Goal: Information Seeking & Learning: Get advice/opinions

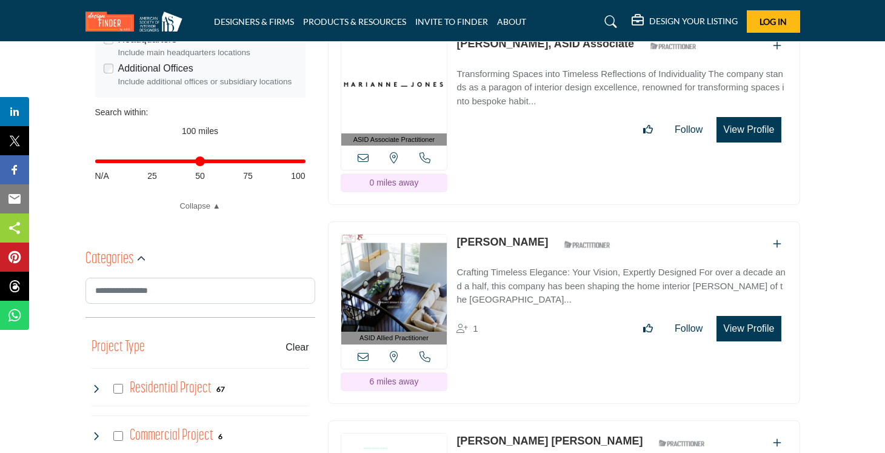
scroll to position [475, 0]
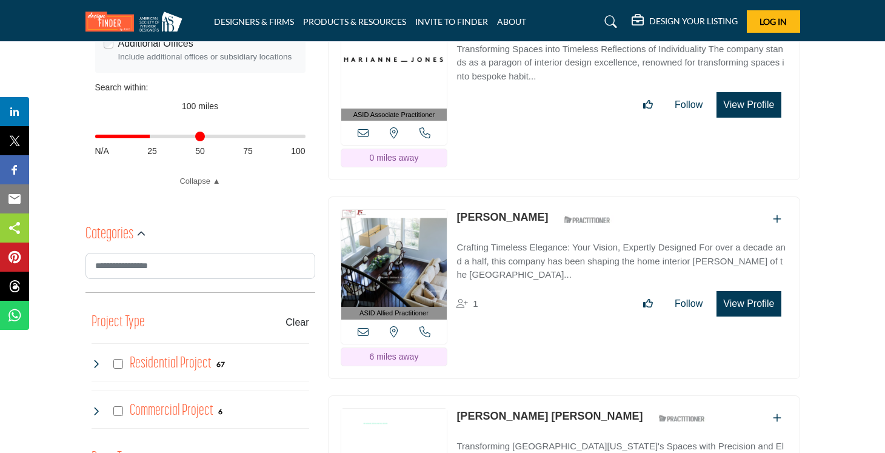
drag, startPoint x: 297, startPoint y: 138, endPoint x: 152, endPoint y: 148, distance: 144.6
type input "**"
click at [152, 138] on input "Distance in miles" at bounding box center [200, 136] width 210 height 2
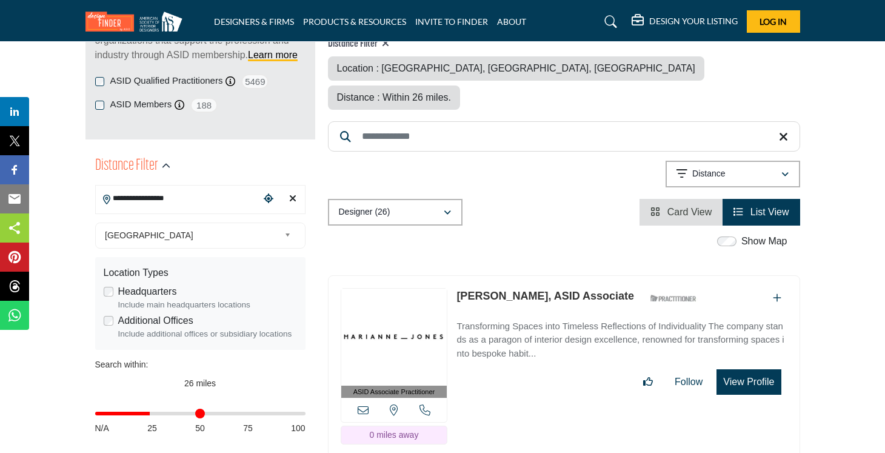
scroll to position [286, 0]
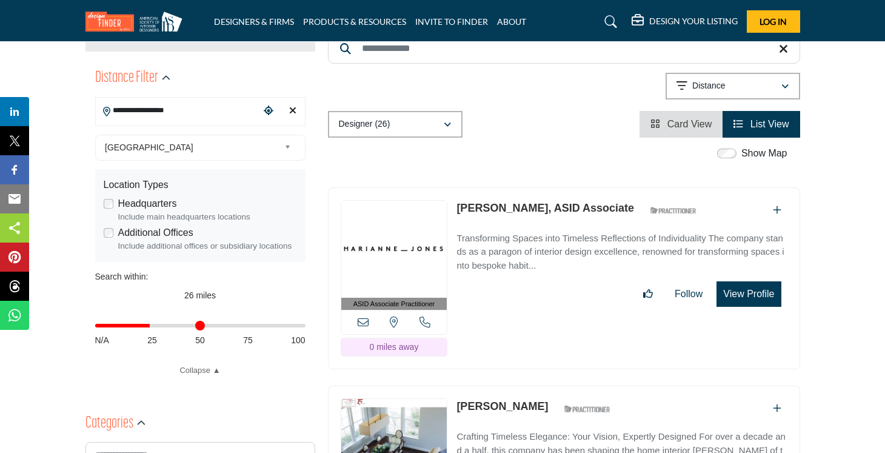
click at [497, 202] on link "Marianne Jones, ASID Associate" at bounding box center [546, 208] width 178 height 12
click at [484, 400] on link "Yoko Oda" at bounding box center [503, 406] width 92 height 12
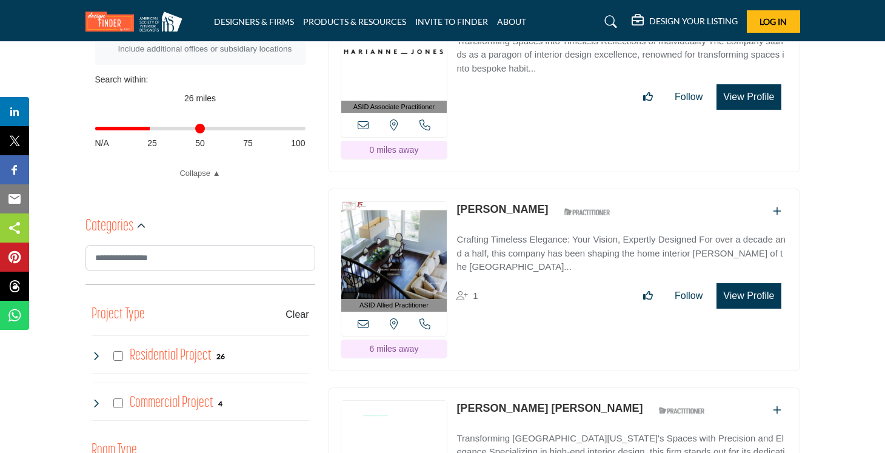
scroll to position [526, 0]
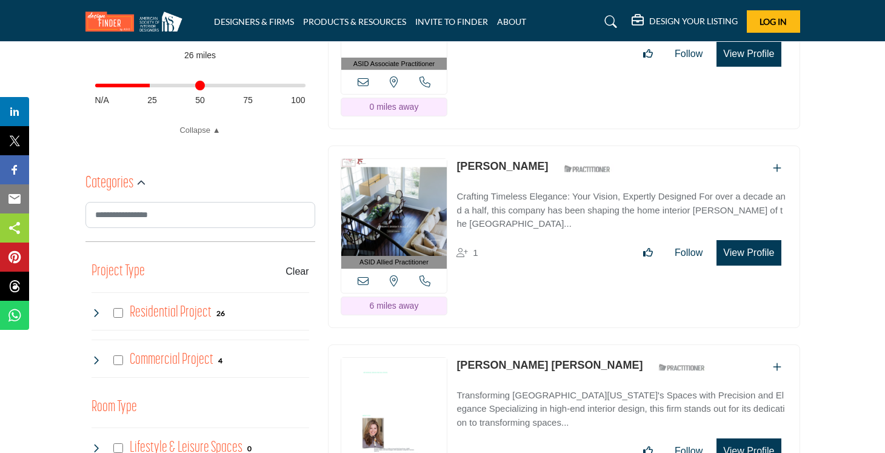
click at [492, 359] on link "Kimberly Faubert Palffy" at bounding box center [550, 365] width 186 height 12
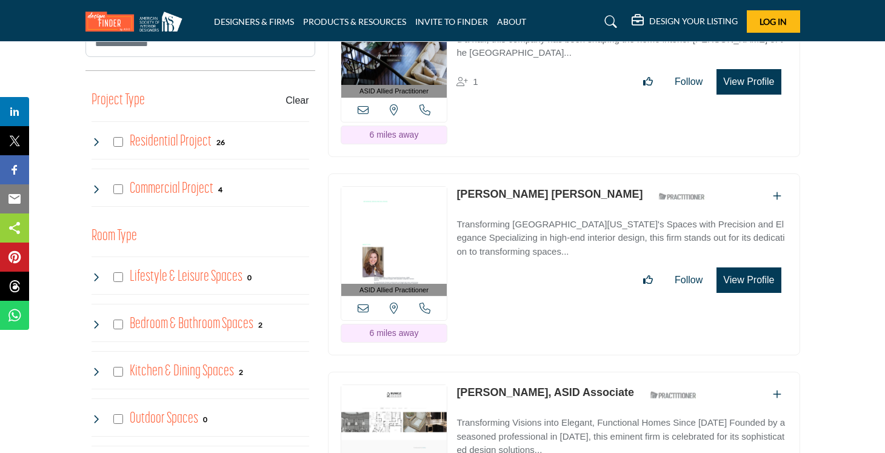
scroll to position [708, 0]
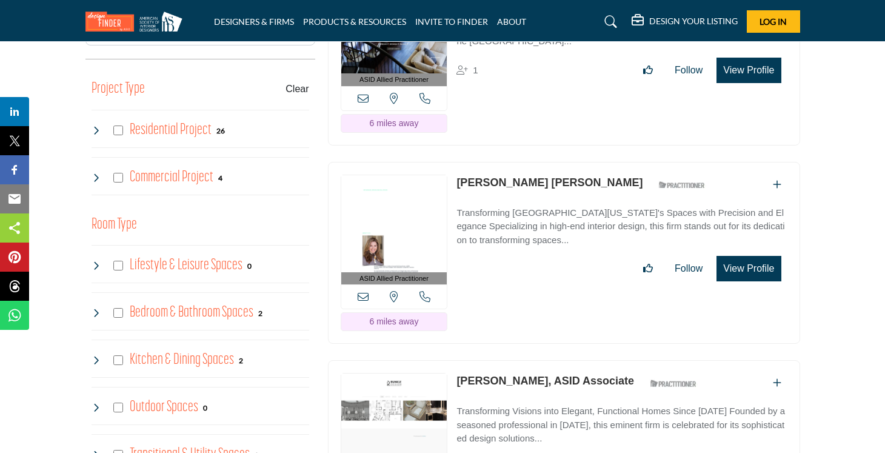
click at [484, 375] on link "Jennifer Runkle, ASID Associate" at bounding box center [546, 381] width 178 height 12
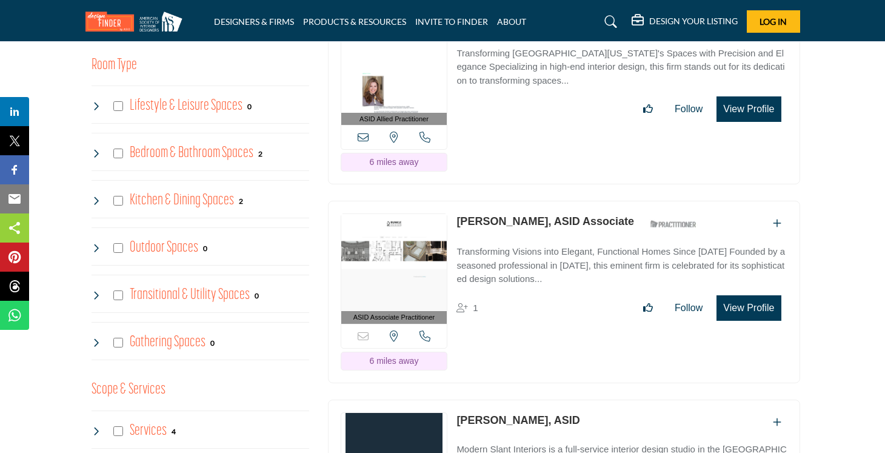
scroll to position [930, 0]
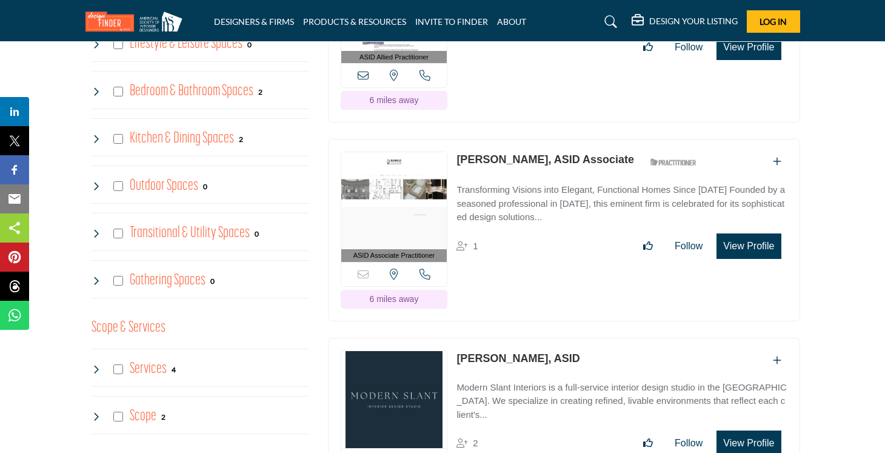
click at [477, 352] on link "Racquel Valle, ASID" at bounding box center [518, 358] width 123 height 12
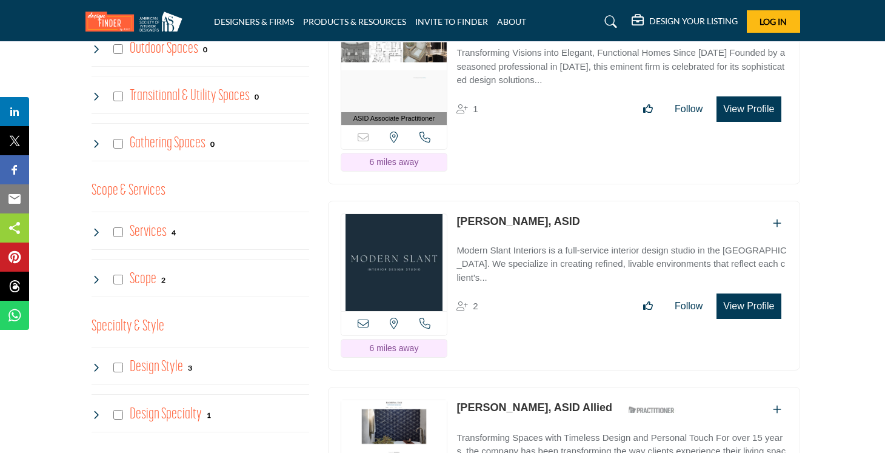
scroll to position [1124, 0]
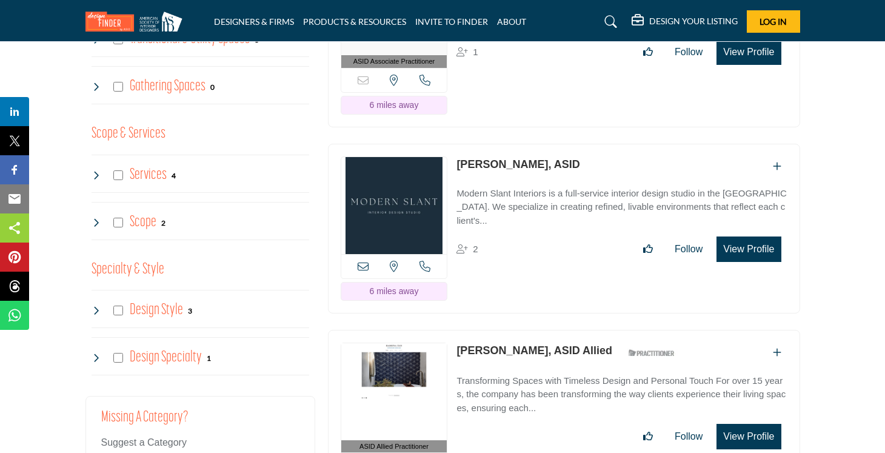
click at [475, 344] on link "Ramona Tan, ASID Allied" at bounding box center [535, 350] width 156 height 12
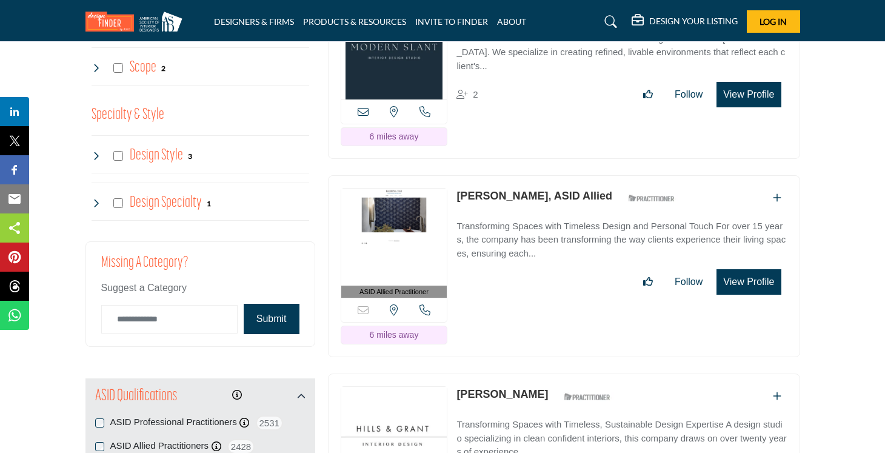
scroll to position [1291, 0]
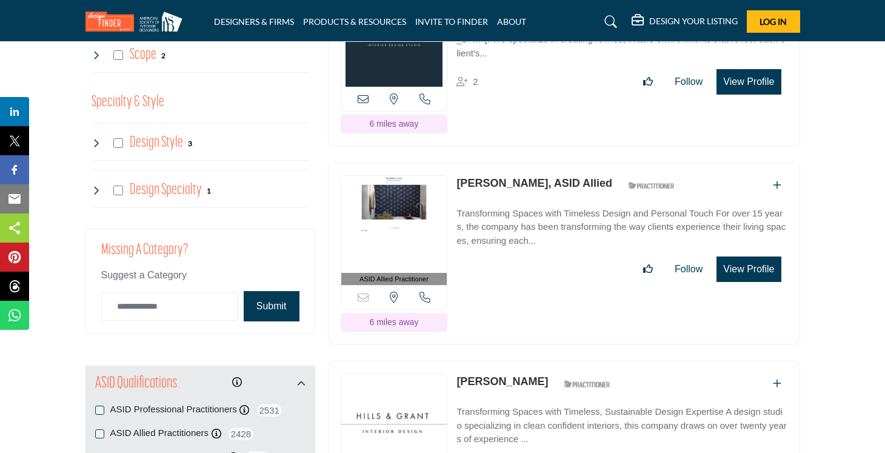
click at [470, 374] on p "Kris Foss" at bounding box center [503, 382] width 92 height 16
click at [469, 375] on link "Kris Foss" at bounding box center [503, 381] width 92 height 12
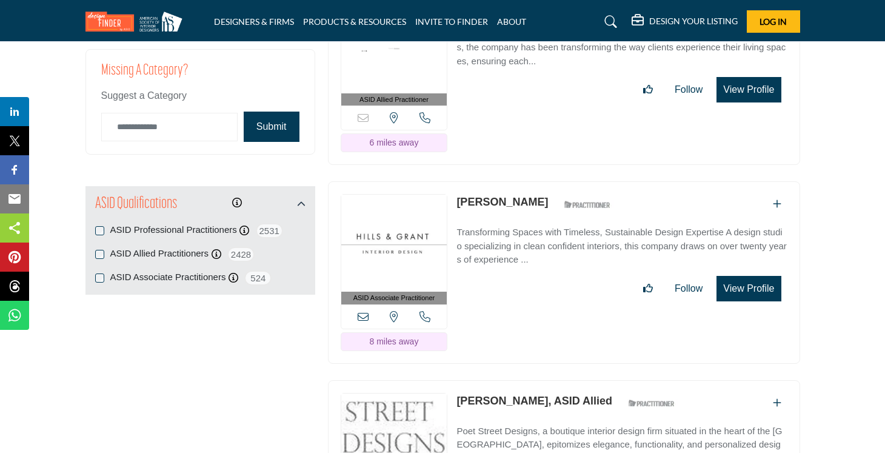
scroll to position [1527, 0]
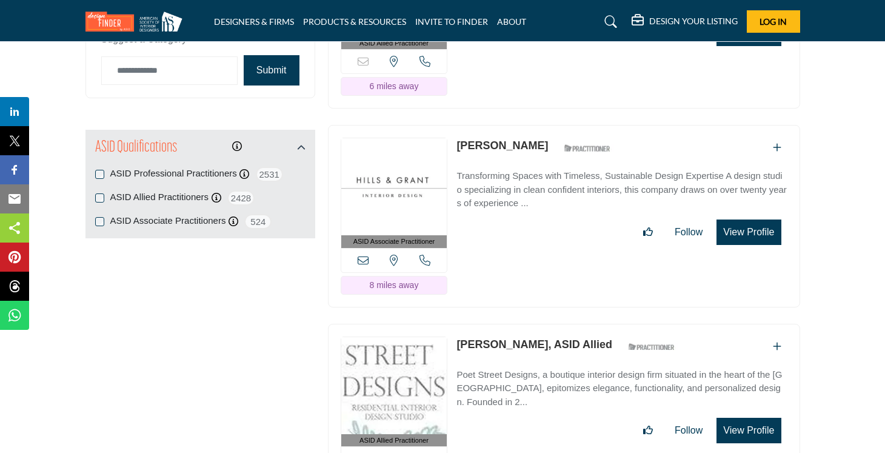
click at [480, 338] on link "Molly Berry, ASID Allied" at bounding box center [535, 344] width 156 height 12
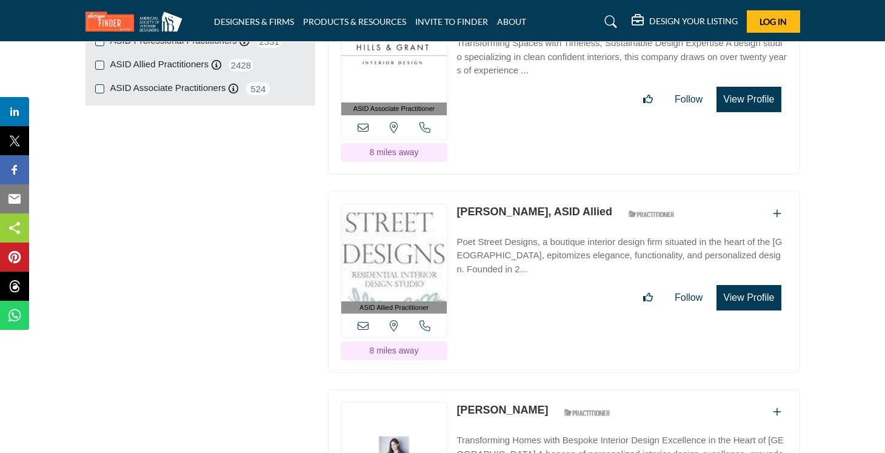
scroll to position [1724, 0]
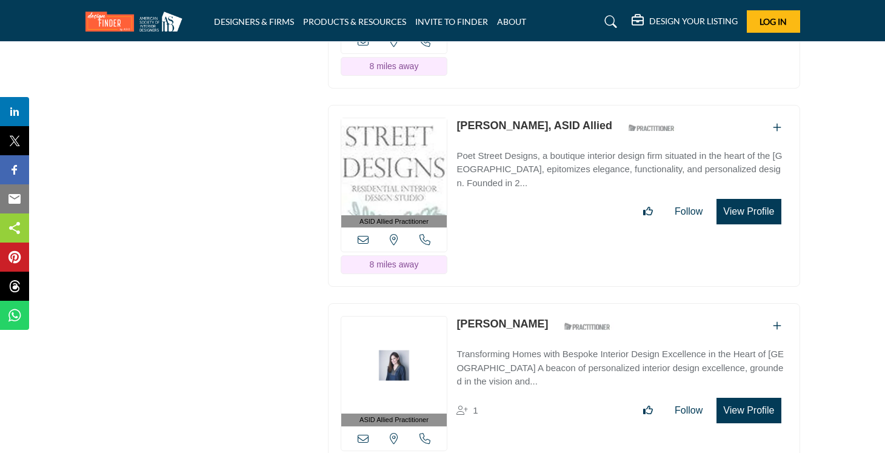
click at [474, 347] on p "Transforming Homes with Bespoke Interior Design Excellence in the Heart of San …" at bounding box center [622, 367] width 330 height 41
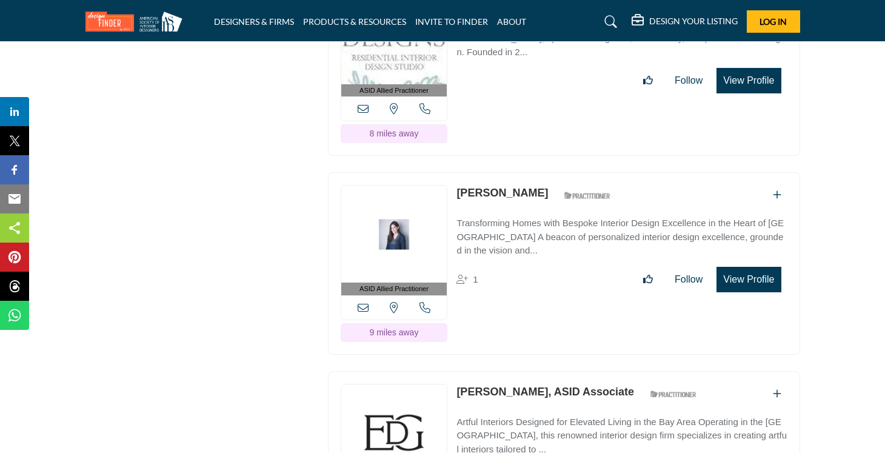
scroll to position [1882, 0]
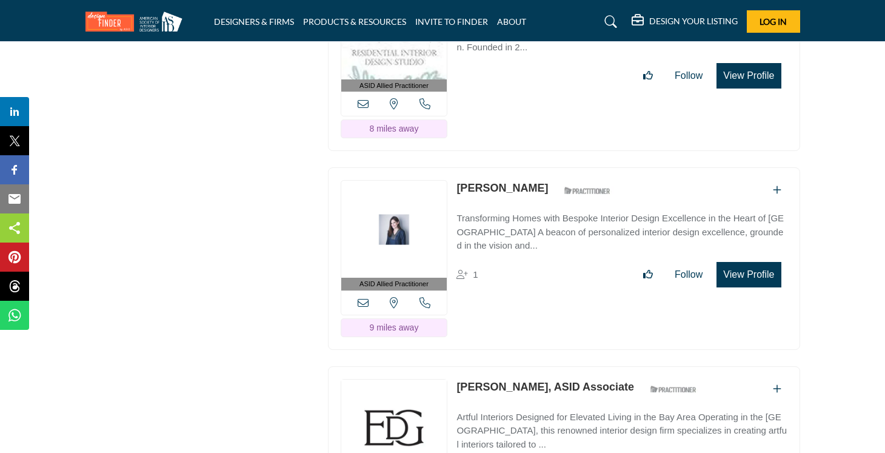
click at [478, 381] on link "Stefanie Cannizzo, ASID Associate" at bounding box center [546, 387] width 178 height 12
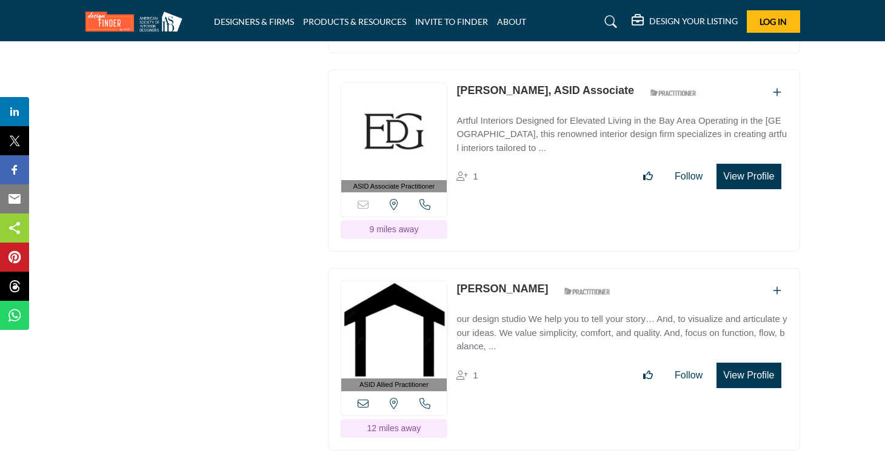
scroll to position [2182, 0]
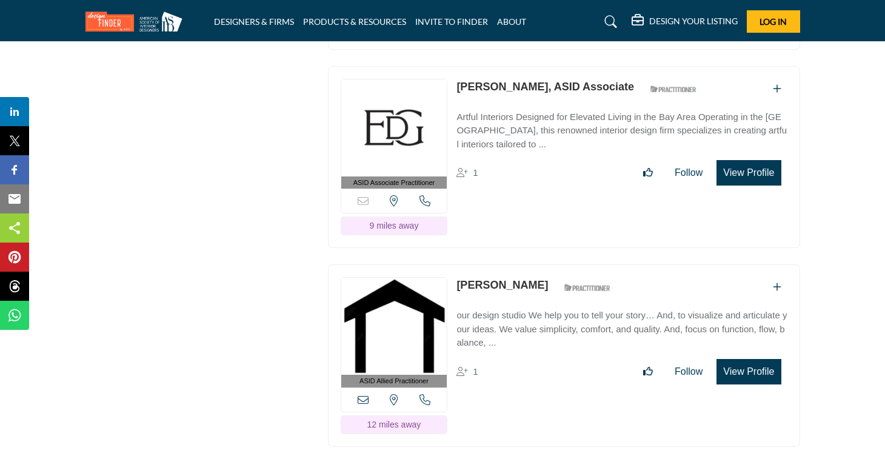
click at [504, 81] on link "Stefanie Cannizzo, ASID Associate" at bounding box center [546, 87] width 178 height 12
click at [468, 279] on link "Lisa Walsh" at bounding box center [503, 285] width 92 height 12
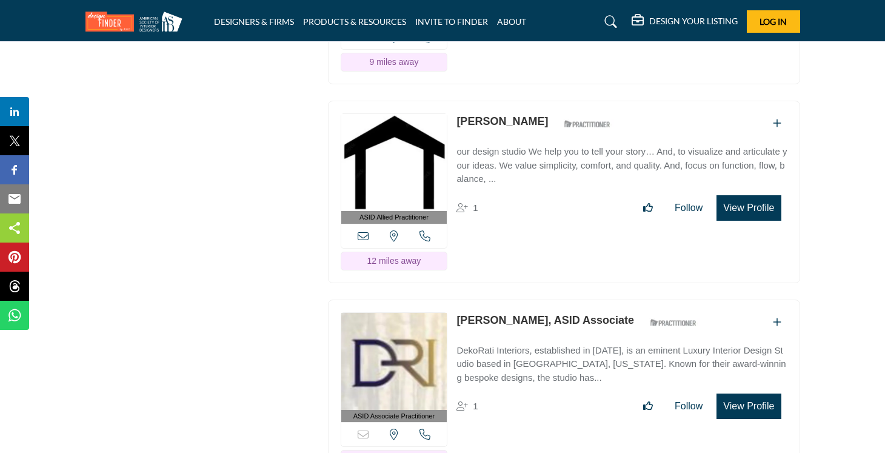
scroll to position [2408, 0]
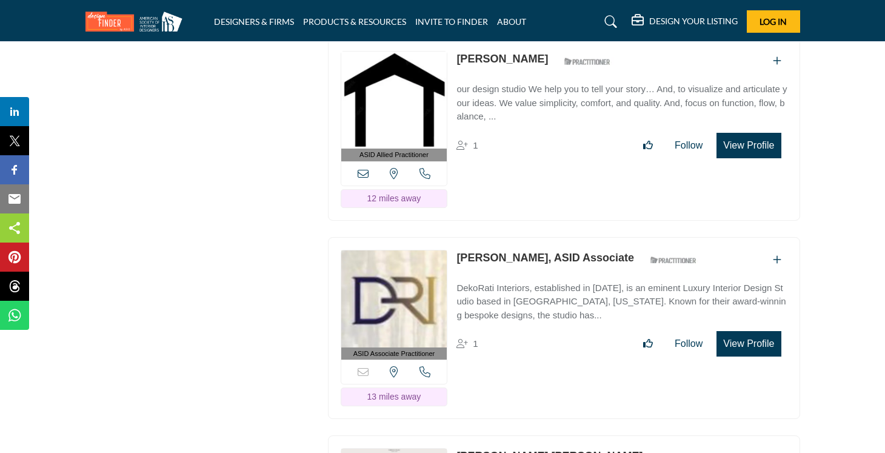
click at [491, 252] on link "Rati Mishra, ASID Associate" at bounding box center [546, 258] width 178 height 12
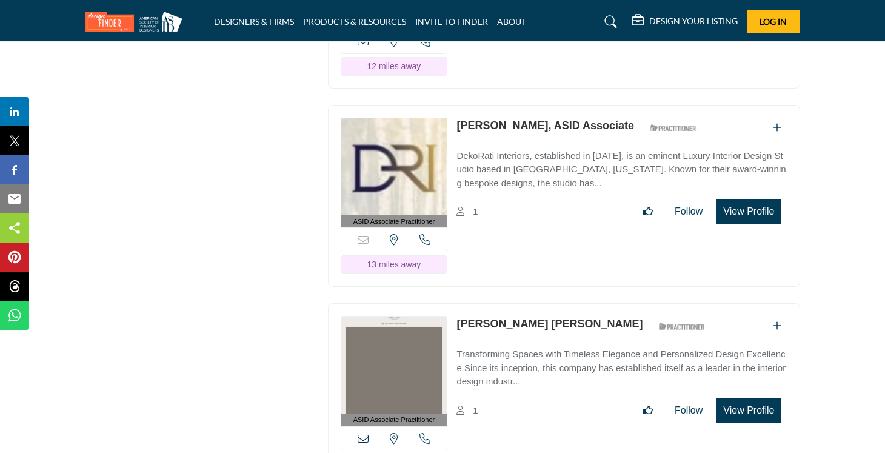
scroll to position [2547, 0]
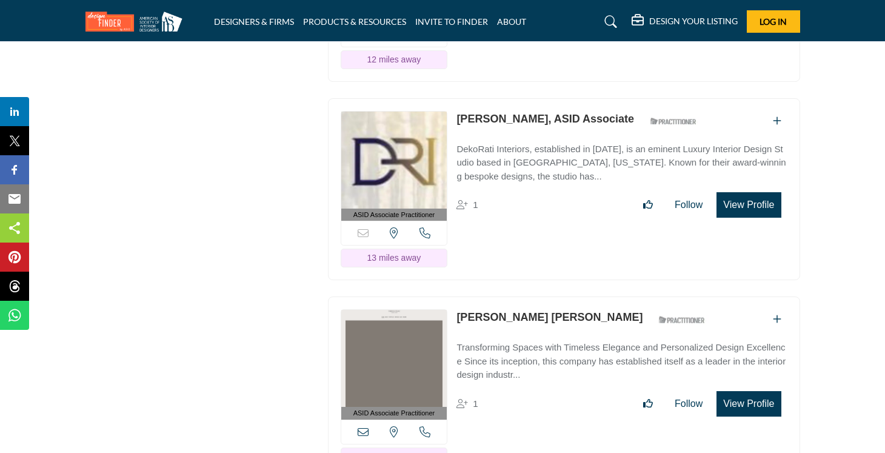
click at [523, 311] on link "Fabiana Bogoslavsky Isaac" at bounding box center [550, 317] width 186 height 12
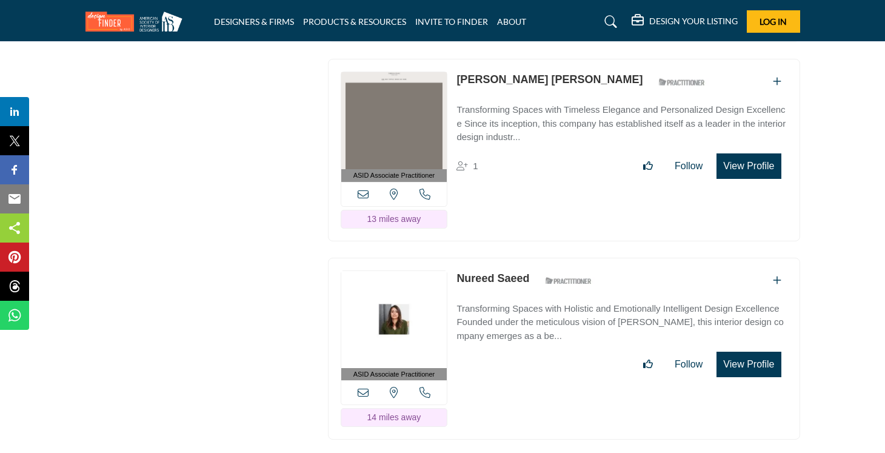
scroll to position [2788, 0]
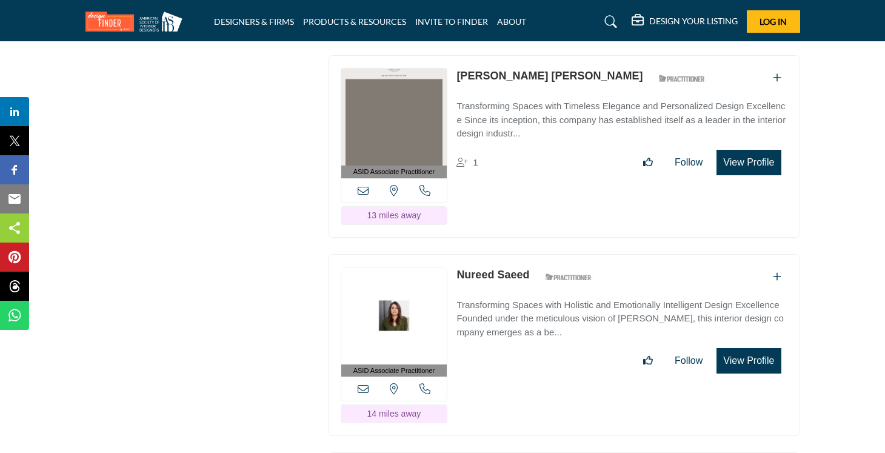
click at [491, 269] on link "Nureed Saeed" at bounding box center [493, 275] width 73 height 12
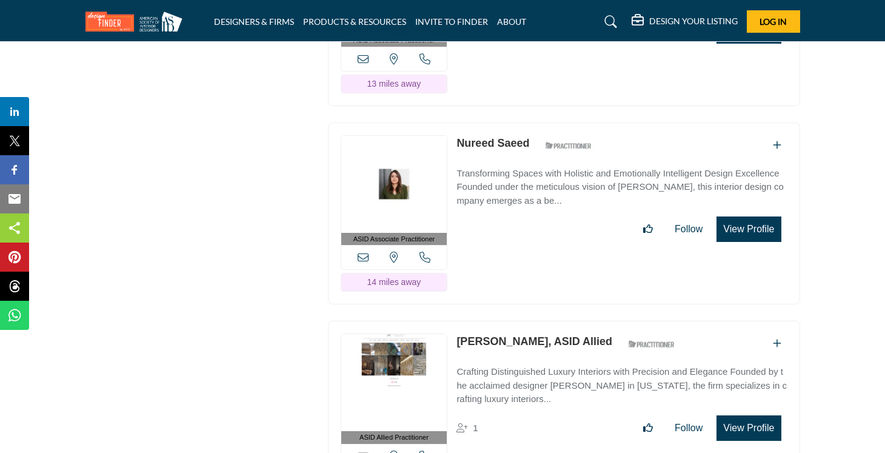
scroll to position [2962, 0]
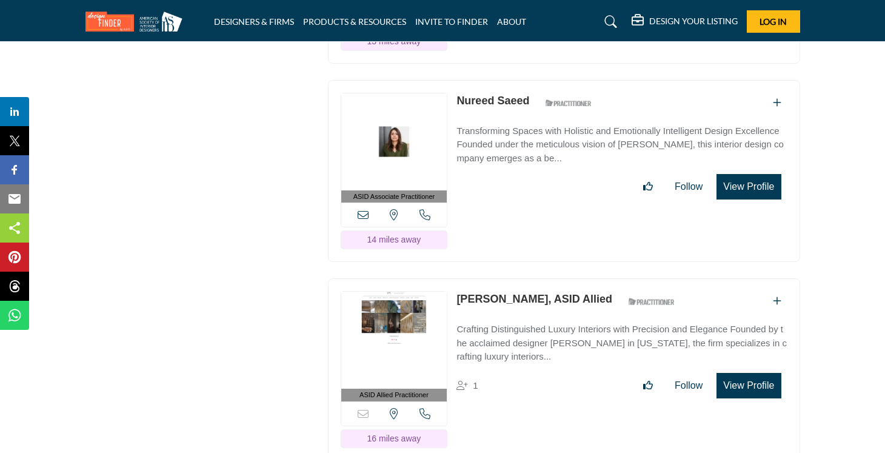
click at [488, 293] on link "Richard Kinnard, ASID Allied" at bounding box center [535, 299] width 156 height 12
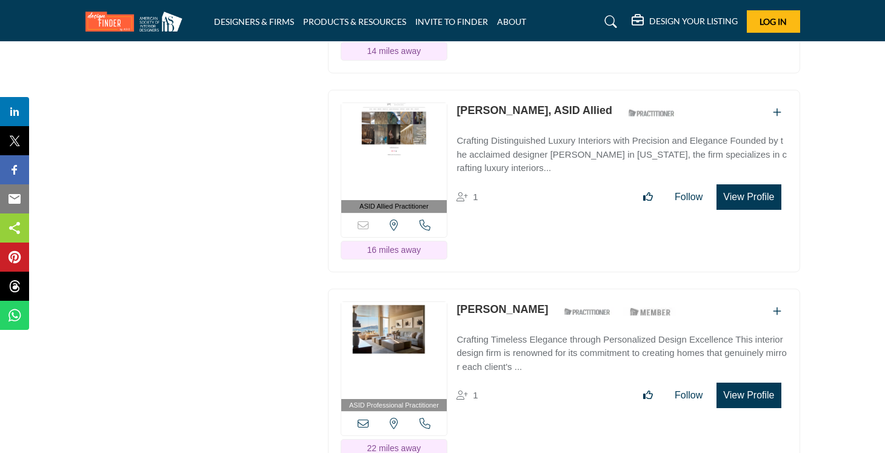
scroll to position [3178, 0]
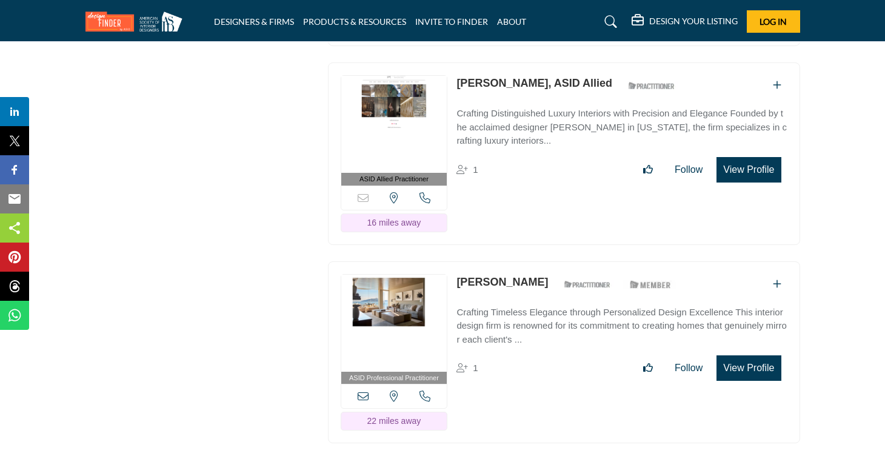
click at [480, 276] on link "Paul Wiseman" at bounding box center [503, 282] width 92 height 12
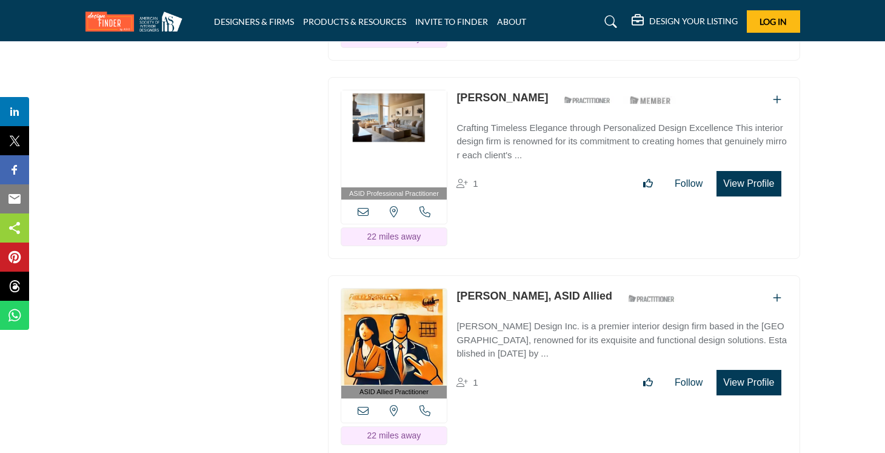
scroll to position [3380, 0]
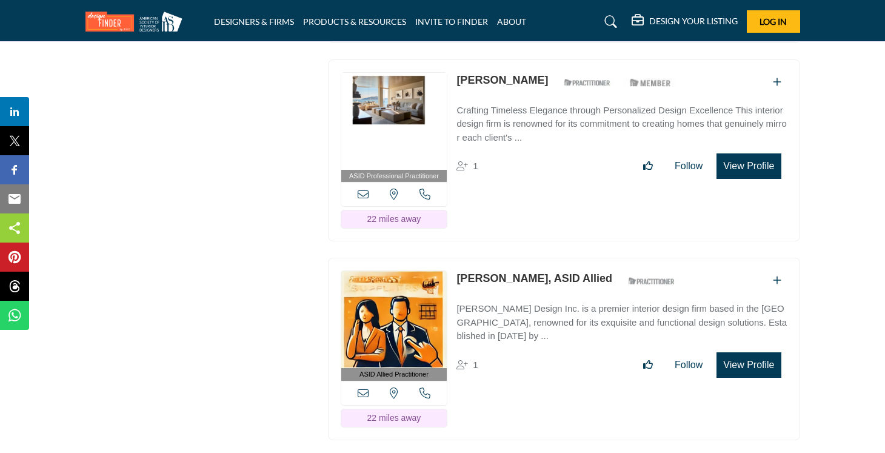
click at [480, 272] on link "David Hansen, ASID Allied" at bounding box center [535, 278] width 156 height 12
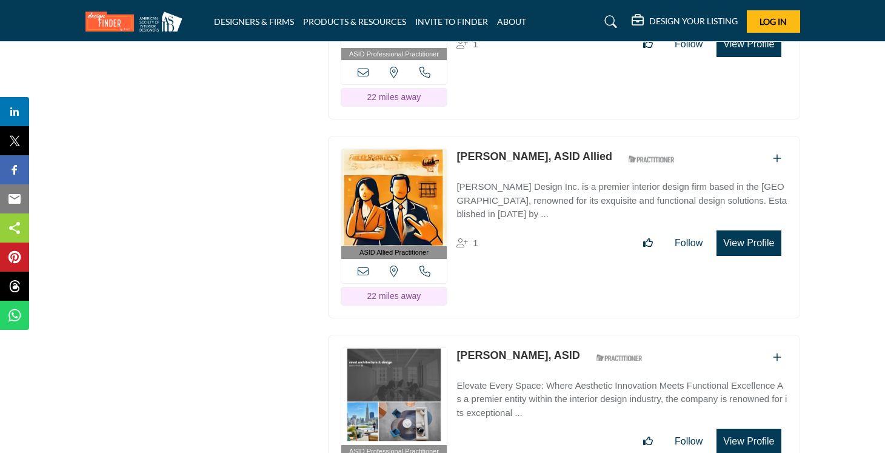
scroll to position [3621, 0]
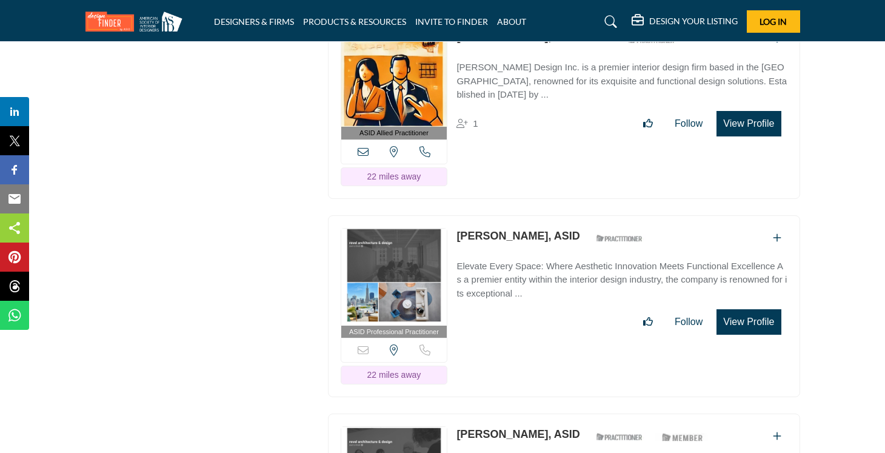
click at [475, 230] on link "Sashi Murthy, ASID" at bounding box center [518, 236] width 123 height 12
click at [473, 428] on link "Marjan Safdari, ASID" at bounding box center [518, 434] width 123 height 12
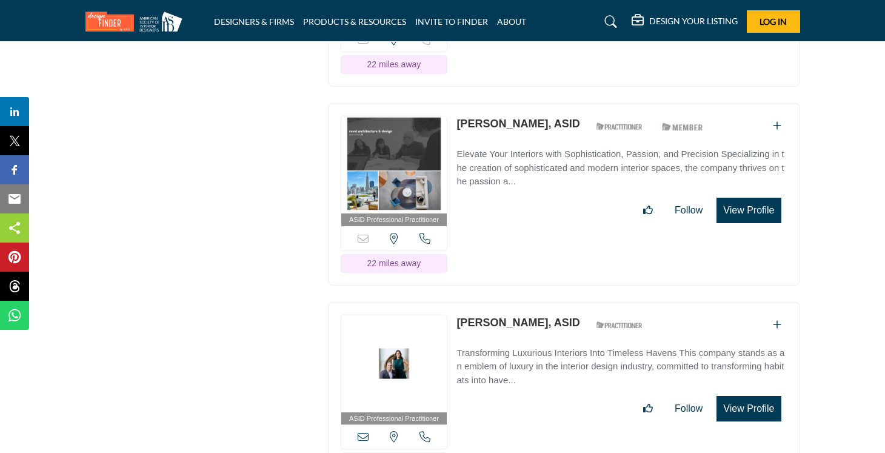
scroll to position [3939, 0]
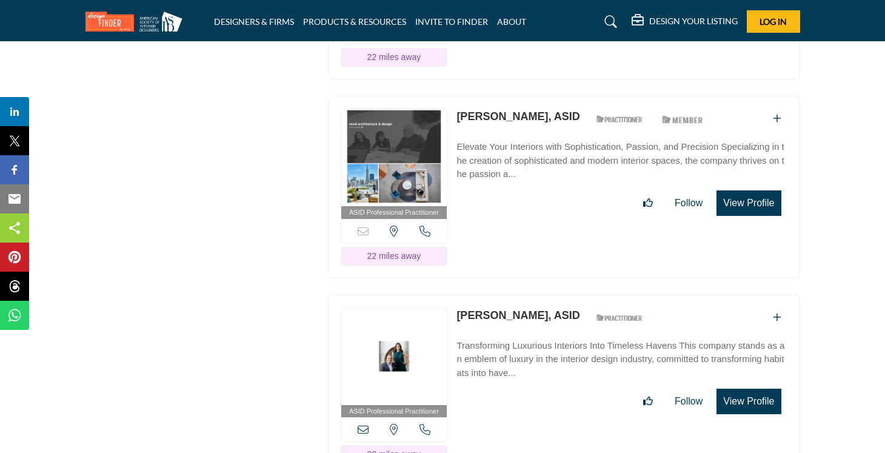
click at [493, 309] on link "George Brazil, ASID" at bounding box center [518, 315] width 123 height 12
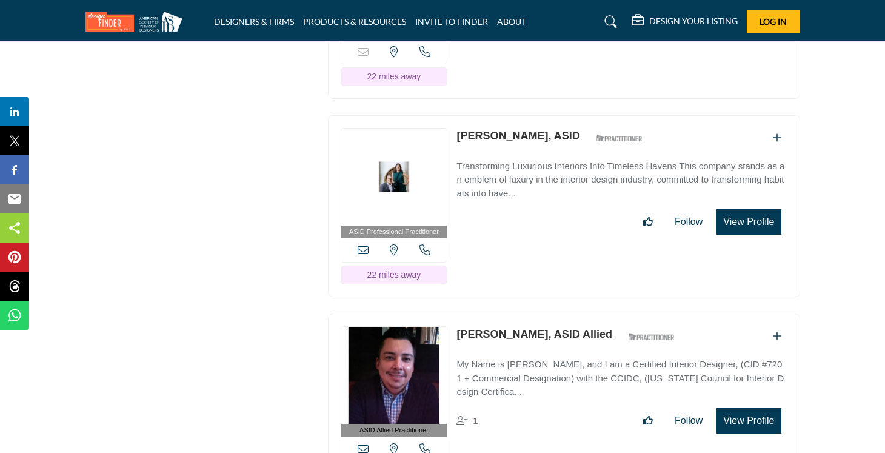
scroll to position [4282, 0]
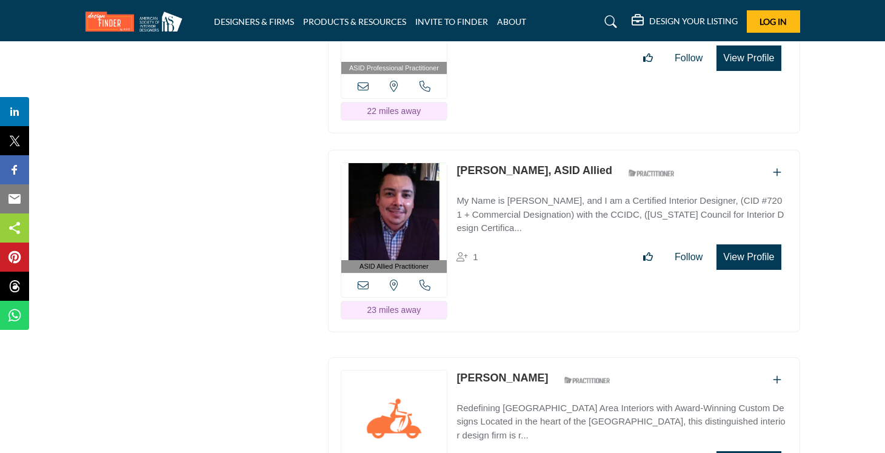
click at [501, 372] on link "Katie Anderson" at bounding box center [503, 378] width 92 height 12
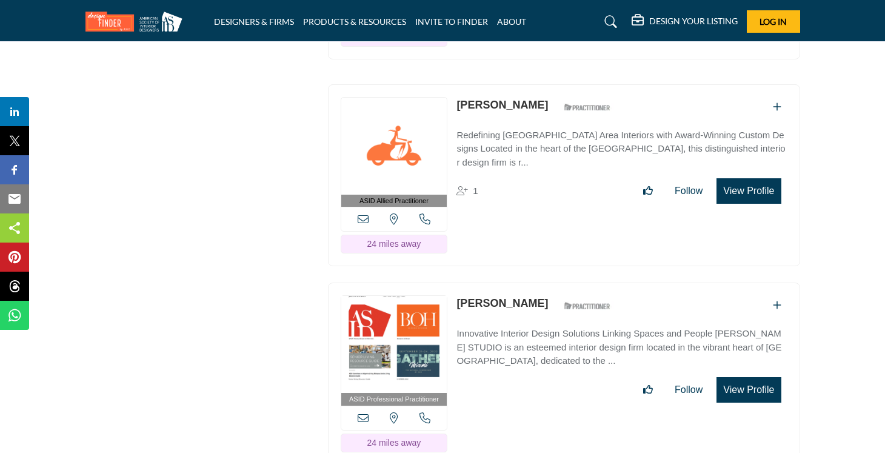
scroll to position [4583, 0]
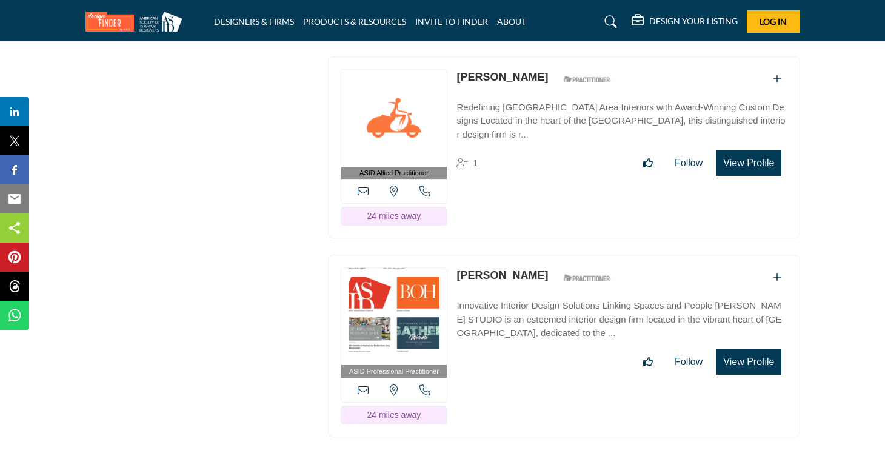
click at [477, 269] on link "Ruju Jasani" at bounding box center [503, 275] width 92 height 12
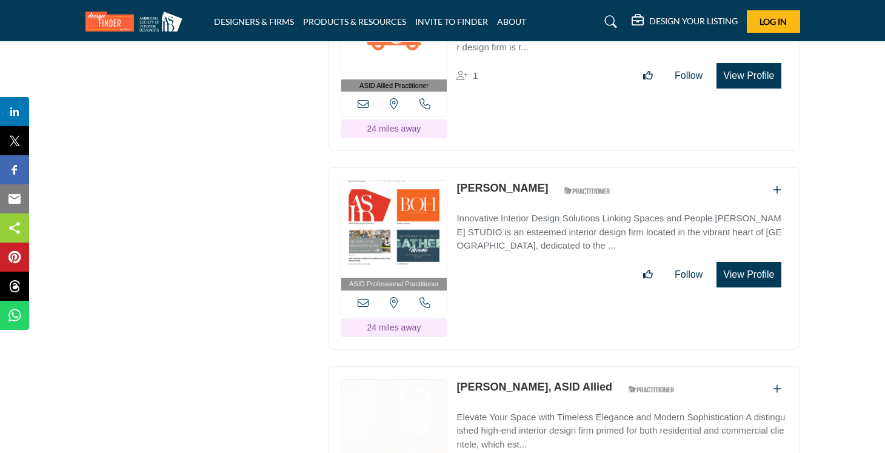
scroll to position [4733, 0]
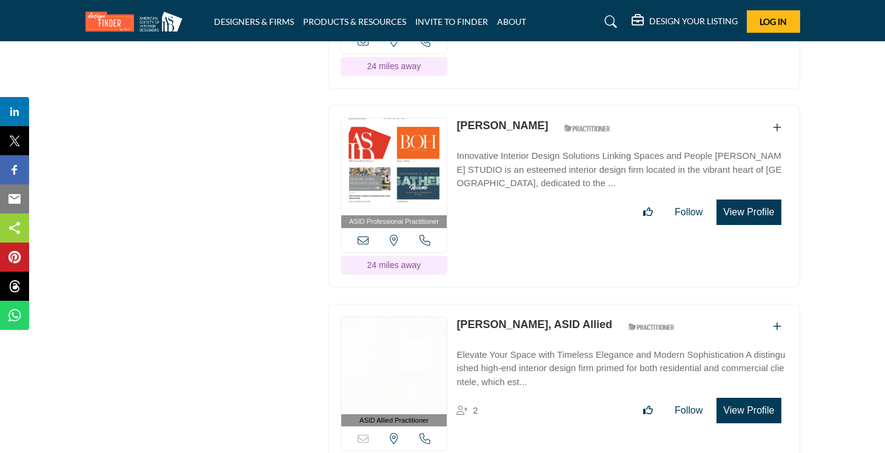
click at [506, 318] on link "Heather Hilliard, ASID Allied" at bounding box center [535, 324] width 156 height 12
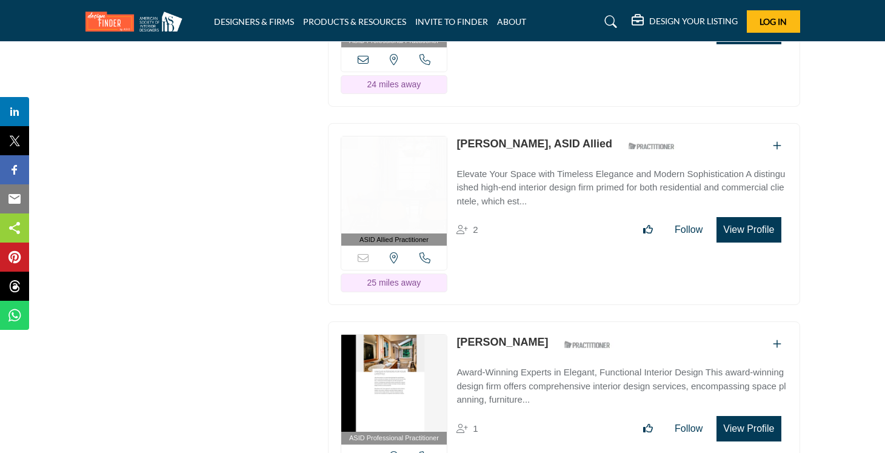
scroll to position [4922, 0]
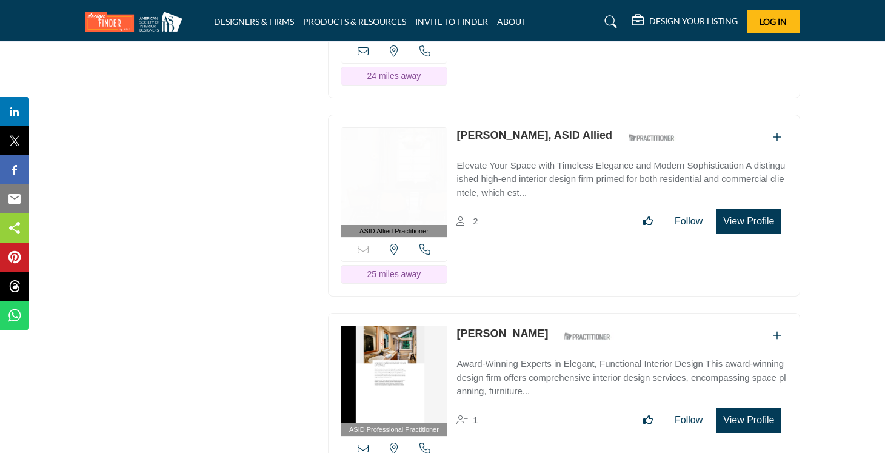
click at [481, 327] on link "Lilley Yee" at bounding box center [503, 333] width 92 height 12
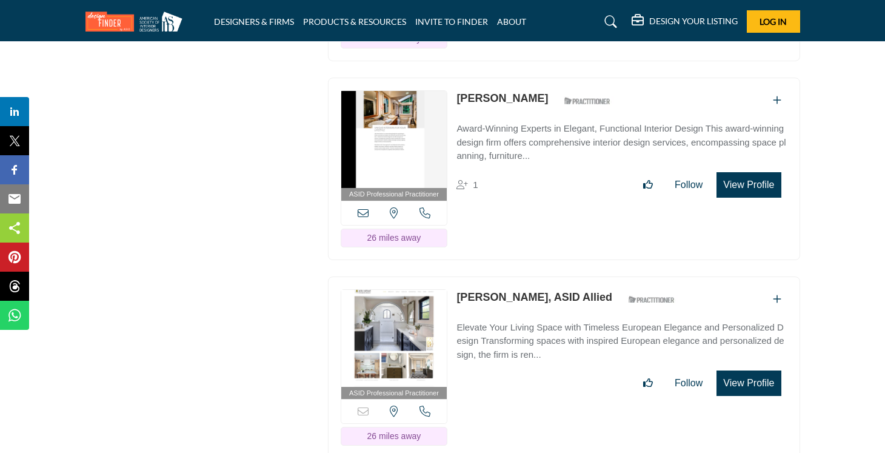
scroll to position [5169, 0]
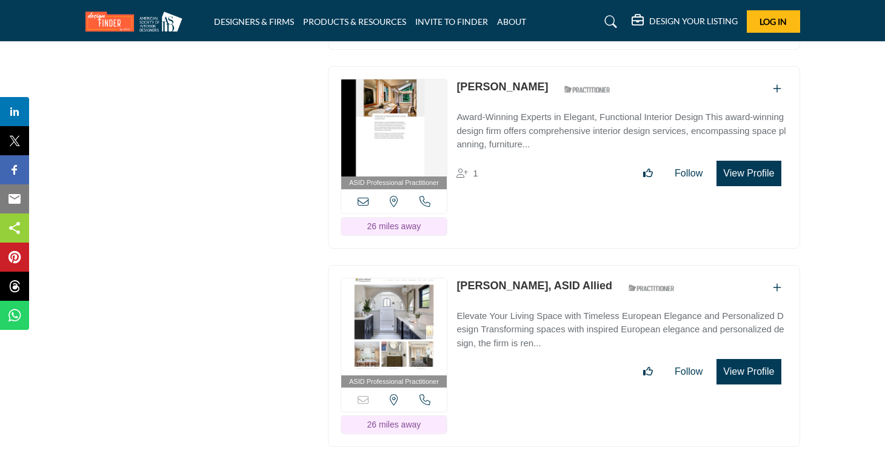
click at [486, 280] on link "Julie Mifsud, ASID Allied" at bounding box center [535, 286] width 156 height 12
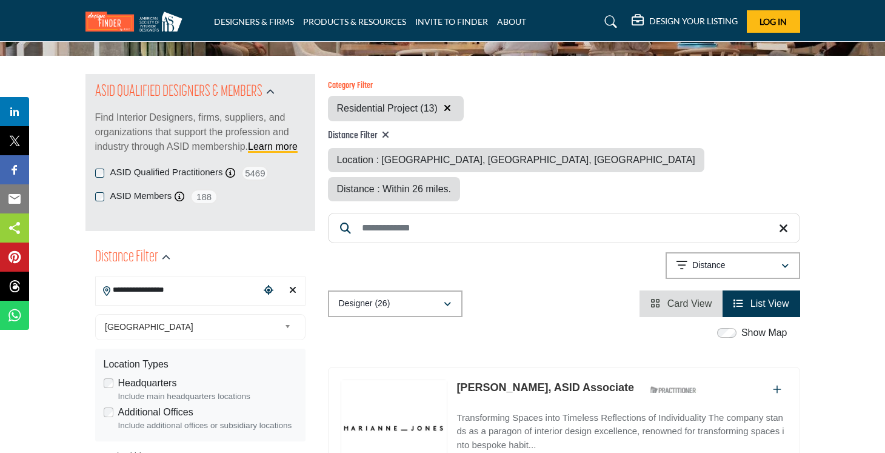
scroll to position [119, 0]
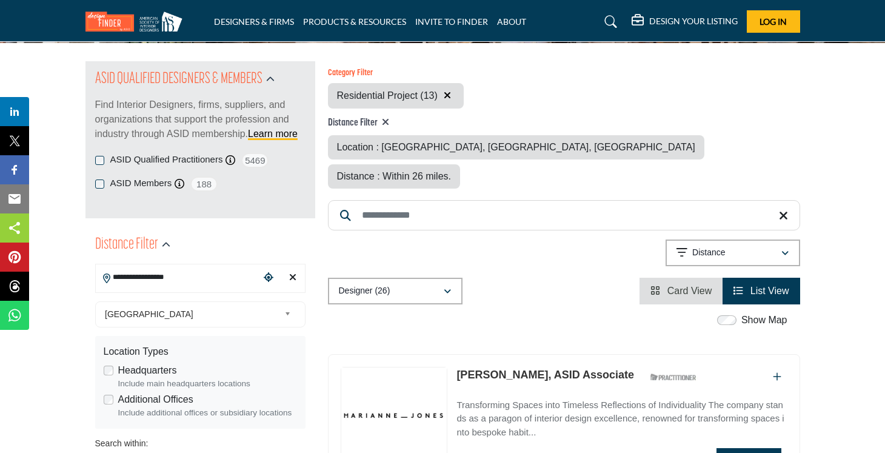
click at [187, 275] on input "**********" at bounding box center [178, 278] width 164 height 24
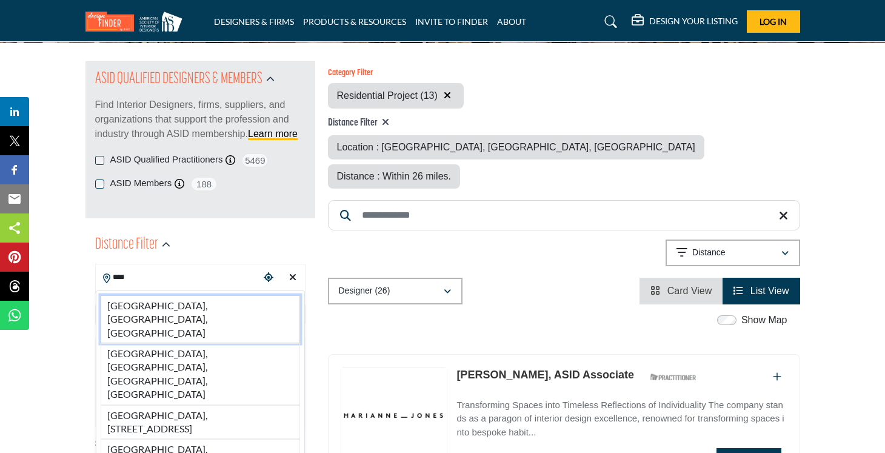
click at [125, 303] on li "Salt Lake City, UT, USA" at bounding box center [200, 319] width 199 height 48
type input "**********"
type input "***"
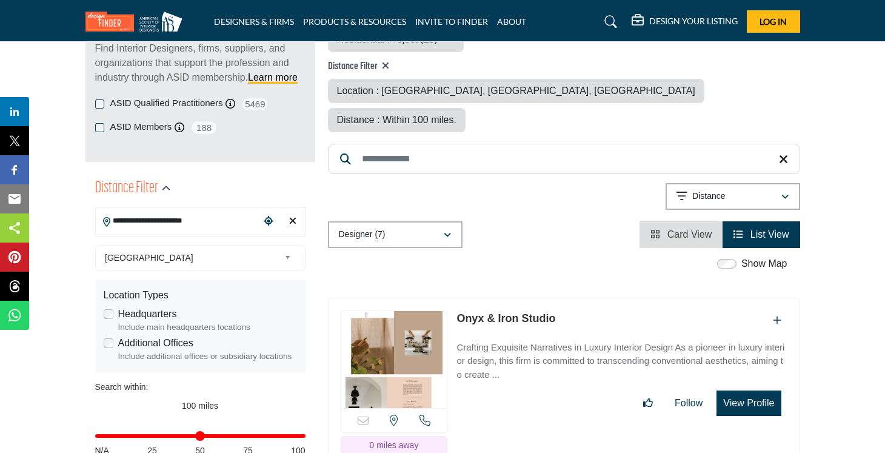
scroll to position [189, 0]
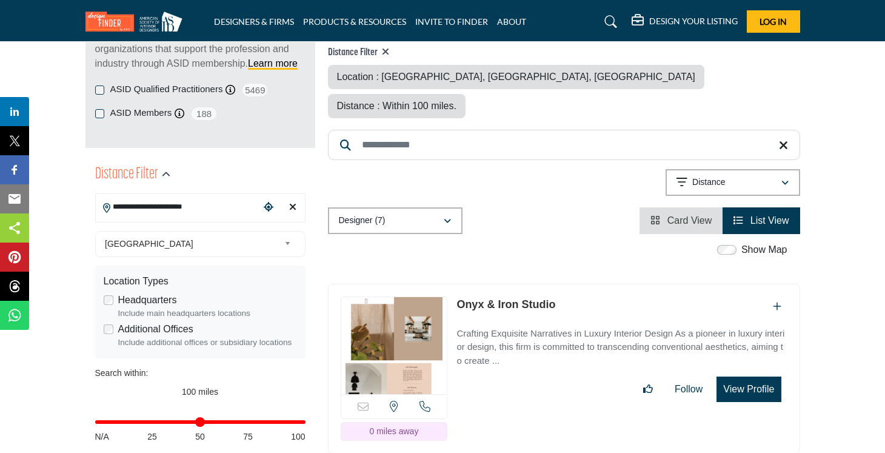
drag, startPoint x: 565, startPoint y: 274, endPoint x: 458, endPoint y: 280, distance: 106.9
click at [458, 297] on div "Onyx & Iron Studio" at bounding box center [622, 307] width 330 height 20
copy link "Onyx & Iron Studio"
click at [503, 298] on link "Onyx & Iron Studio" at bounding box center [506, 304] width 99 height 12
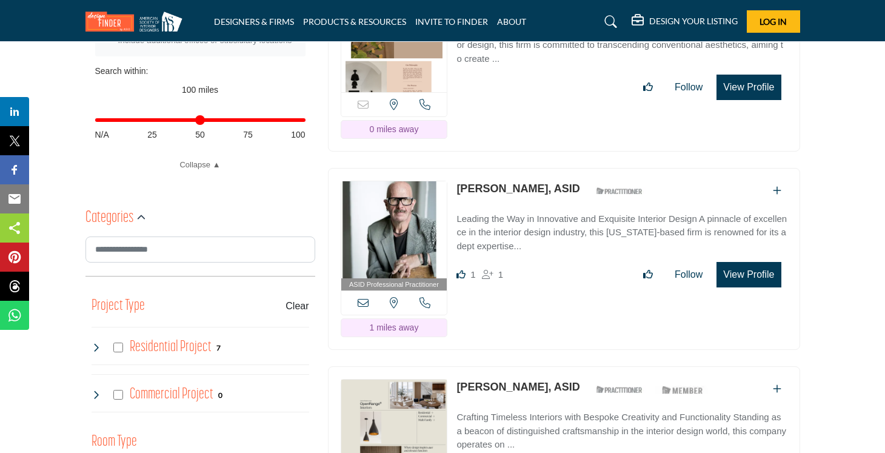
scroll to position [497, 0]
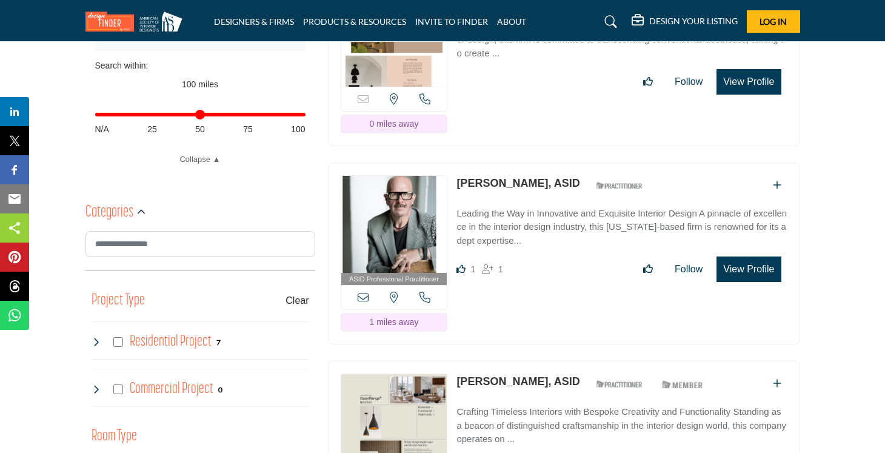
click at [511, 375] on link "Belle Kurudzija, ASID" at bounding box center [518, 381] width 123 height 12
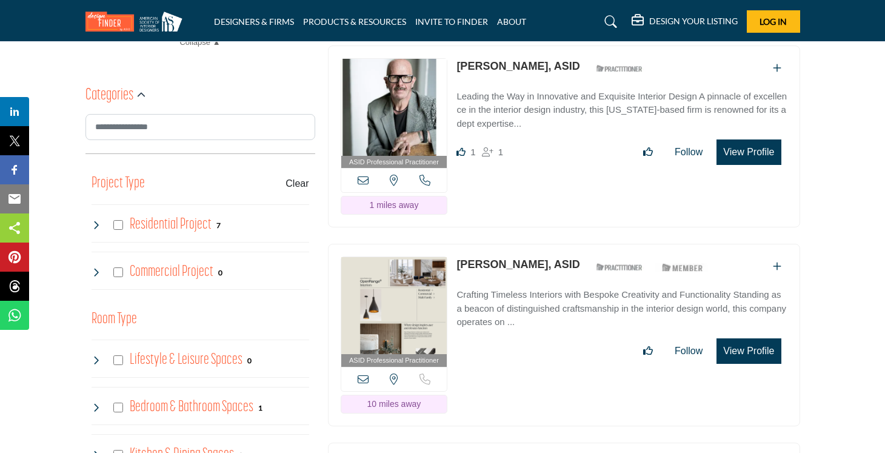
scroll to position [688, 0]
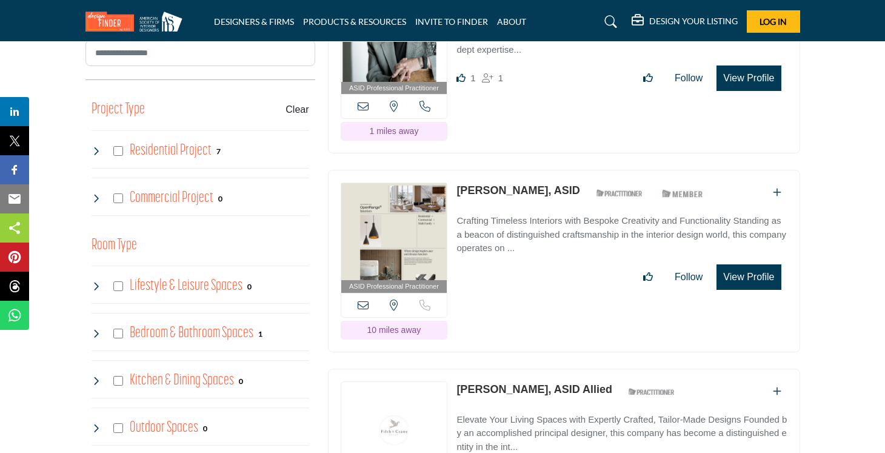
click at [497, 383] on link "Sherman Unkefer, ASID Allied" at bounding box center [535, 389] width 156 height 12
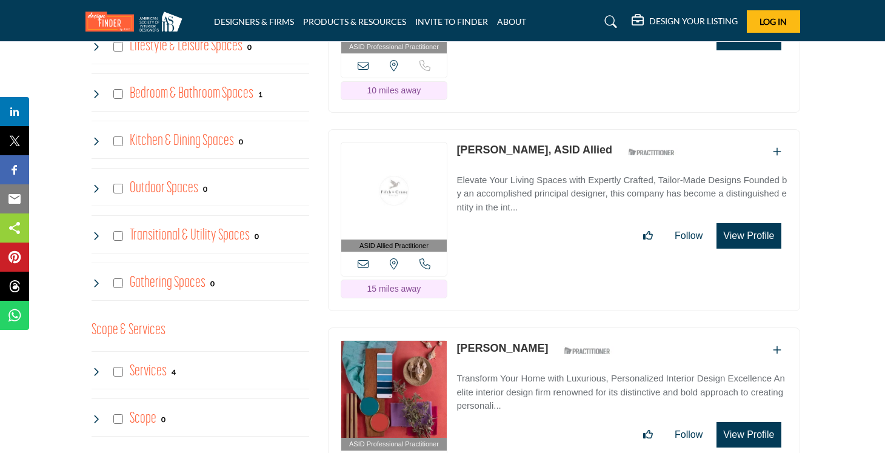
scroll to position [947, 0]
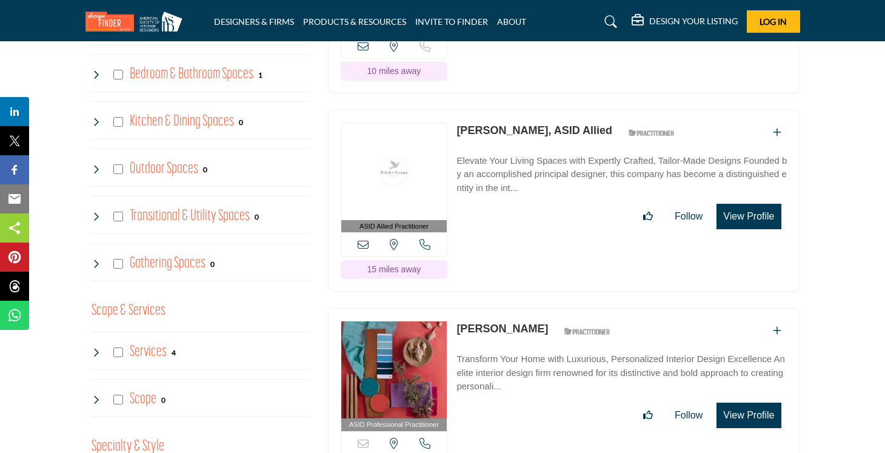
click at [490, 323] on link "Melissa Crotty" at bounding box center [503, 329] width 92 height 12
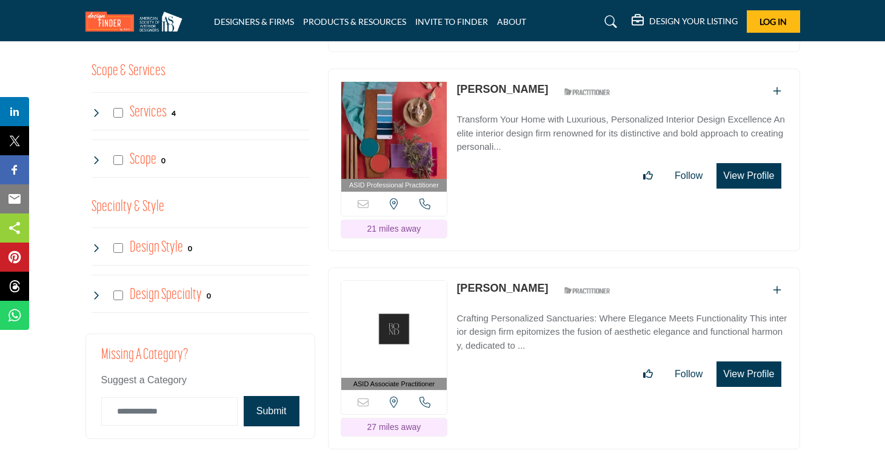
scroll to position [1225, 0]
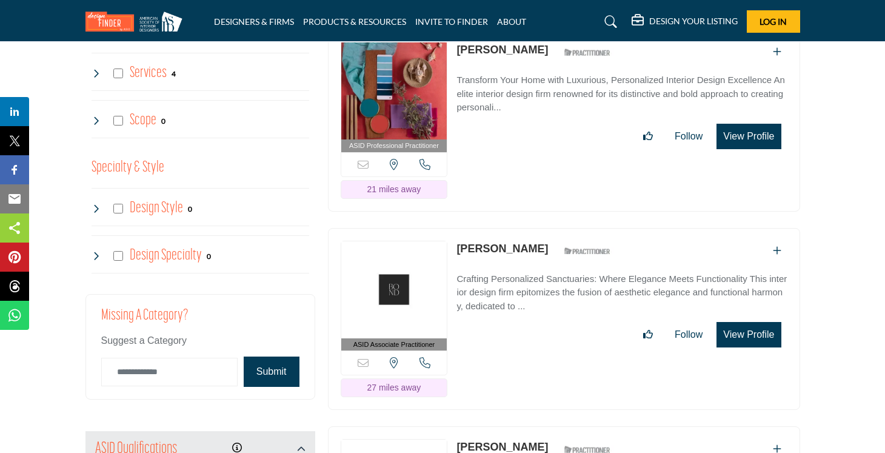
click at [490, 243] on link "Jennifer Chipman" at bounding box center [503, 249] width 92 height 12
click at [492, 441] on link "[PERSON_NAME]" at bounding box center [503, 447] width 92 height 12
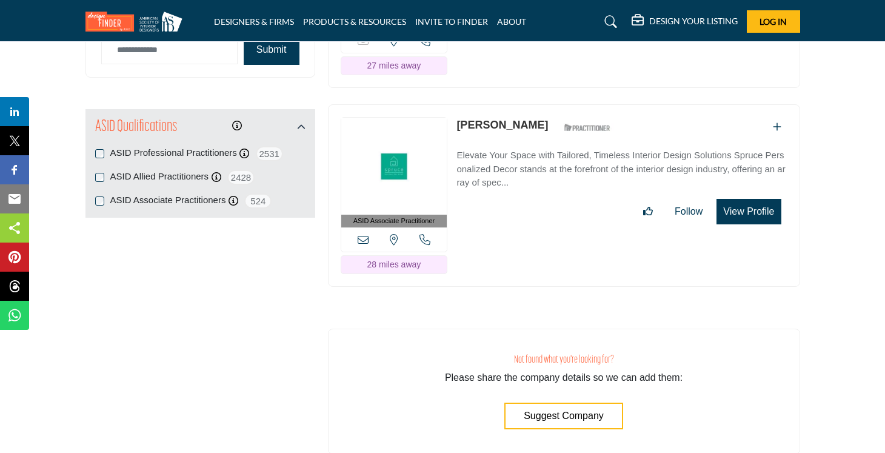
scroll to position [1564, 0]
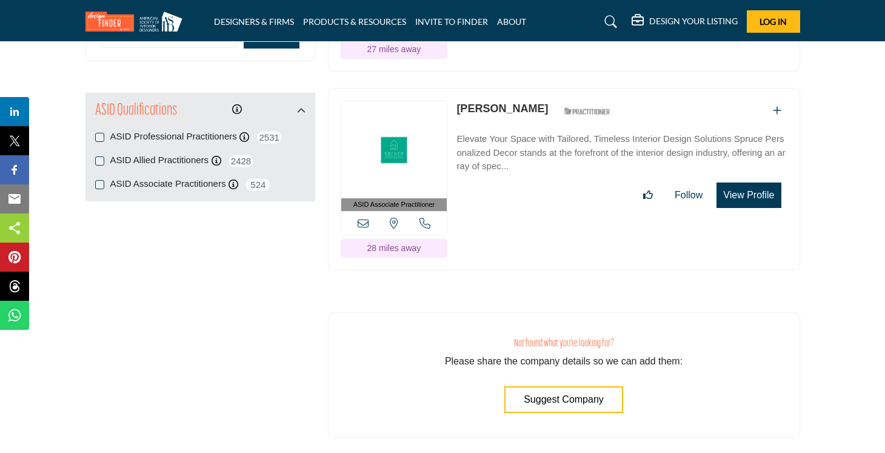
click at [587, 312] on div "Not found what you're looking for? Please share the company details so we can a…" at bounding box center [564, 375] width 472 height 126
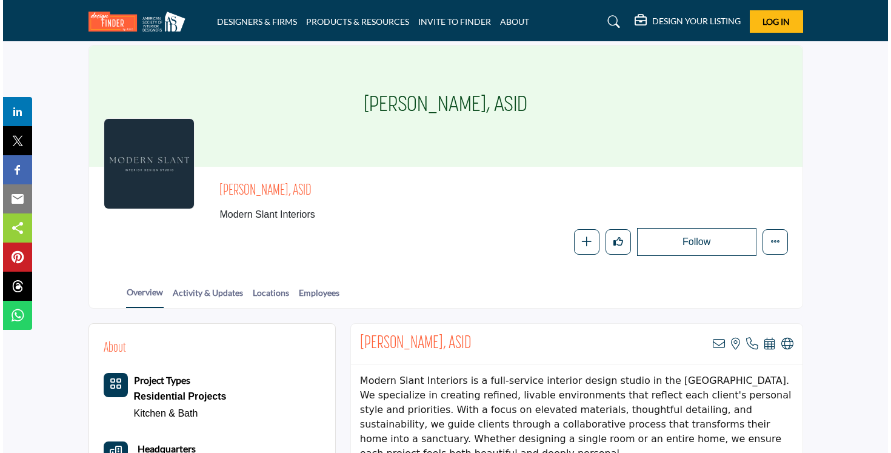
scroll to position [44, 0]
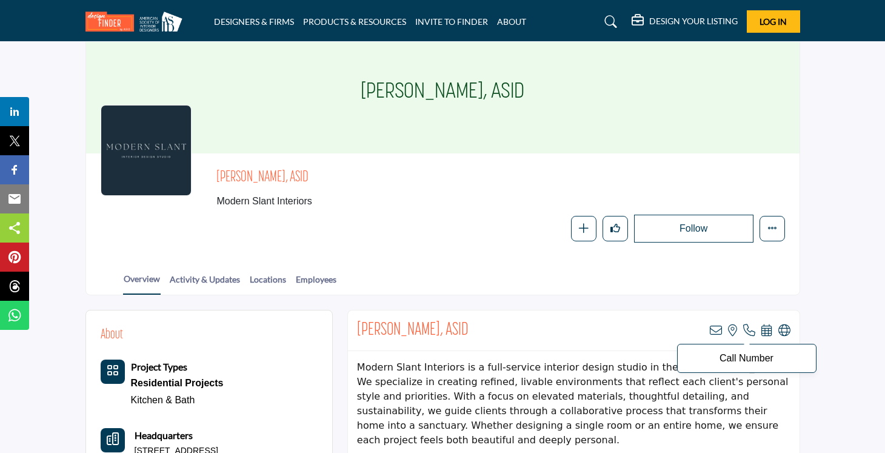
click at [750, 330] on icon at bounding box center [749, 330] width 12 height 12
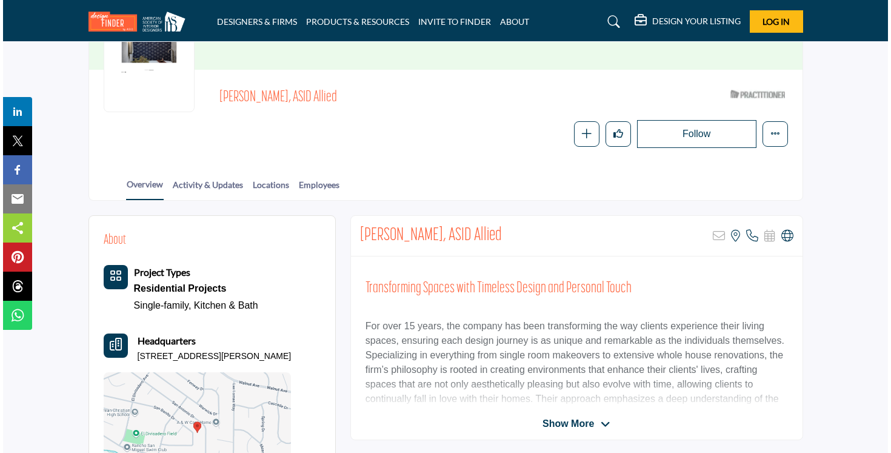
scroll to position [130, 0]
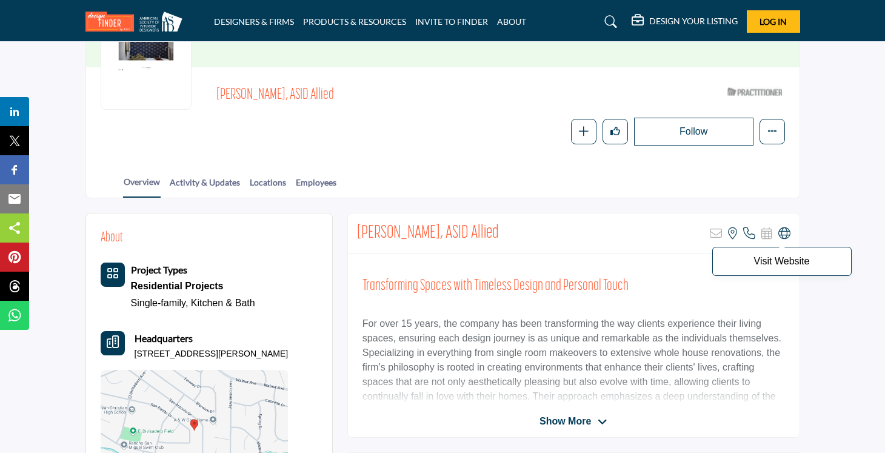
click at [780, 227] on icon at bounding box center [785, 233] width 12 height 12
click at [745, 233] on icon at bounding box center [749, 233] width 12 height 12
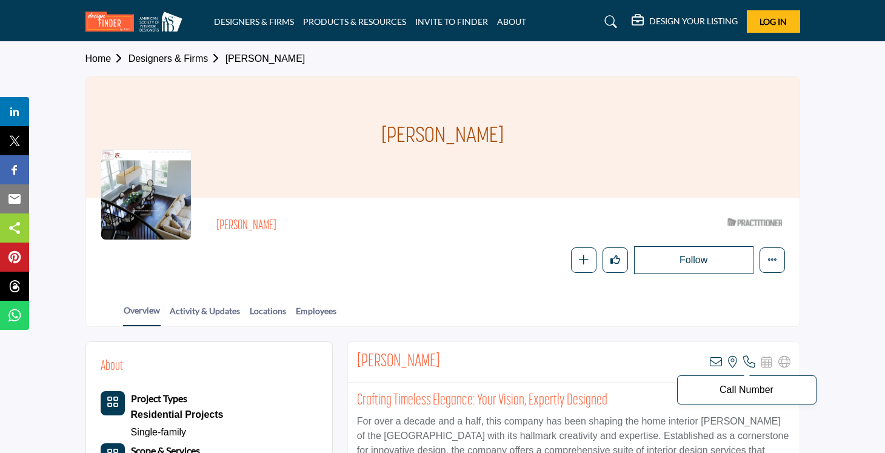
click at [751, 365] on icon at bounding box center [749, 362] width 12 height 12
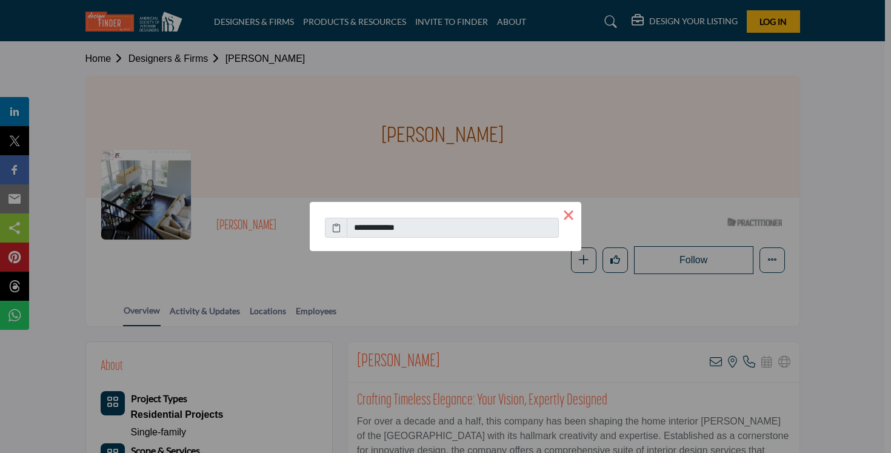
click at [566, 216] on button "×" at bounding box center [568, 214] width 25 height 25
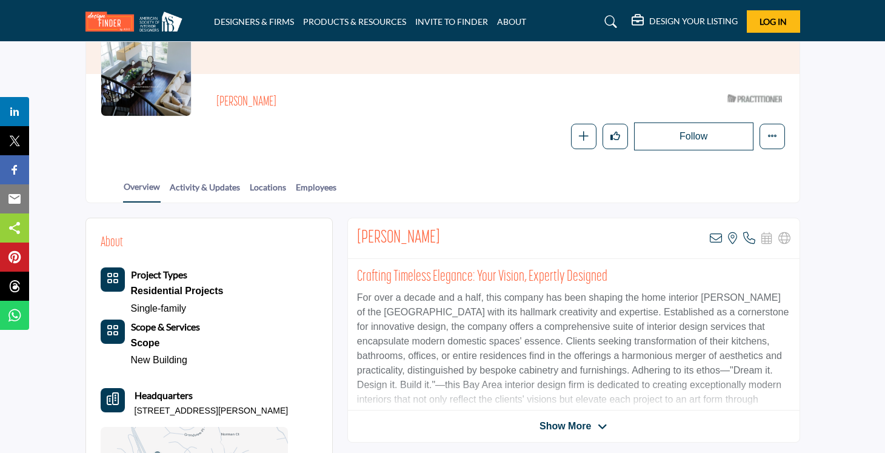
scroll to position [78, 0]
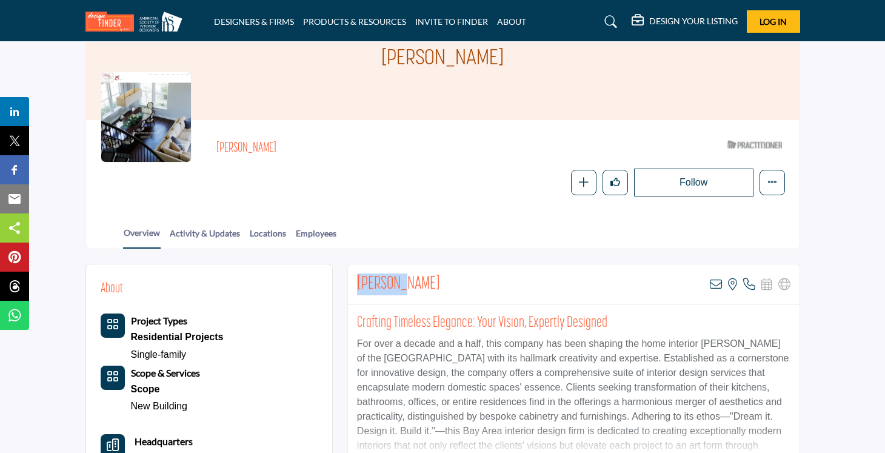
drag, startPoint x: 418, startPoint y: 284, endPoint x: 355, endPoint y: 284, distance: 63.7
click at [355, 284] on div "Yoko Oda View email address of this listing View the location of this listing" at bounding box center [574, 284] width 452 height 41
copy h2 "[PERSON_NAME]"
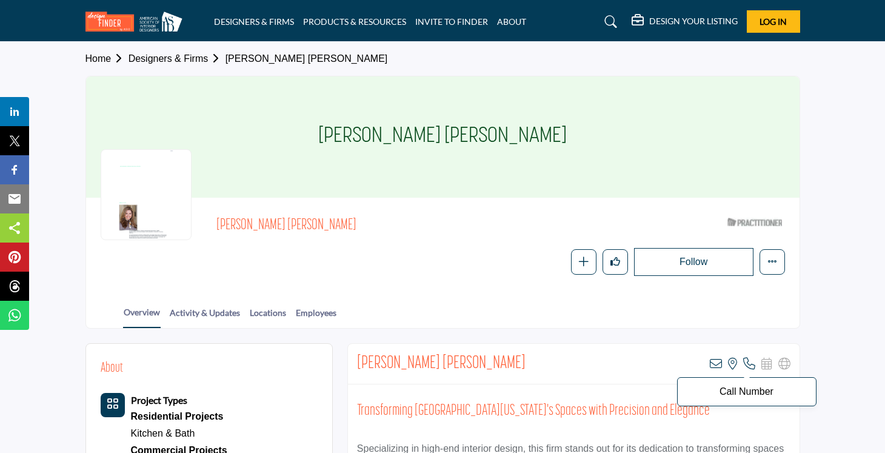
click at [749, 366] on icon at bounding box center [749, 364] width 12 height 12
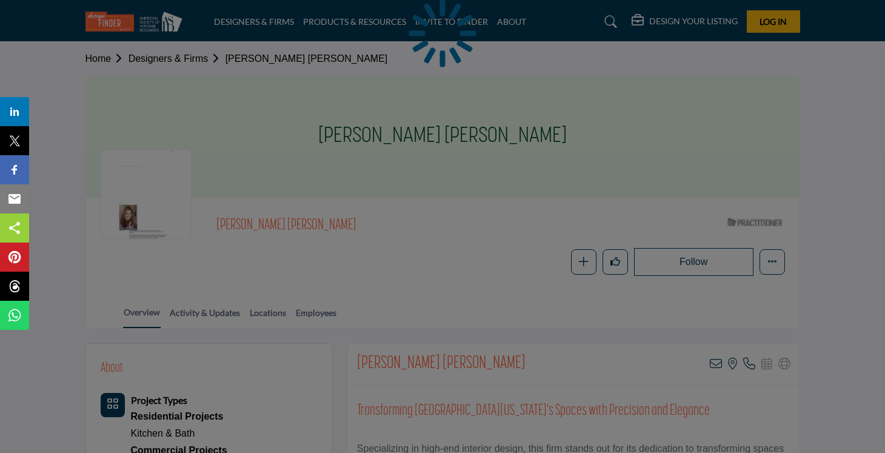
click at [426, 264] on div at bounding box center [442, 226] width 885 height 453
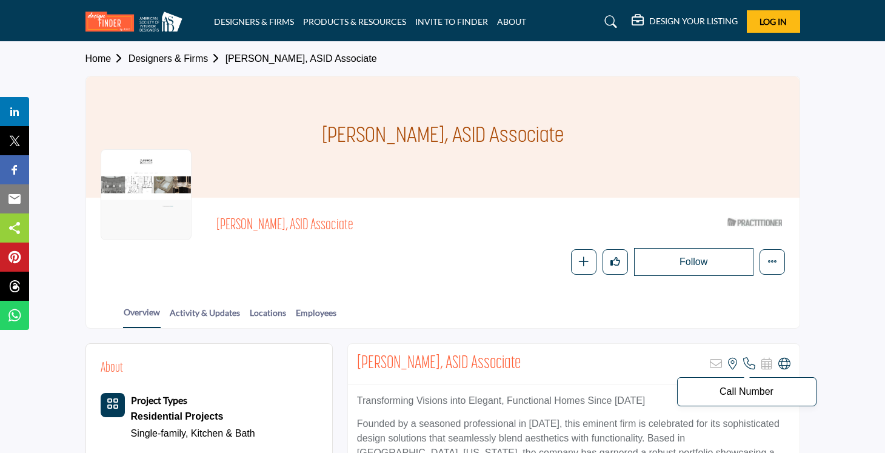
click at [749, 360] on icon at bounding box center [749, 364] width 12 height 12
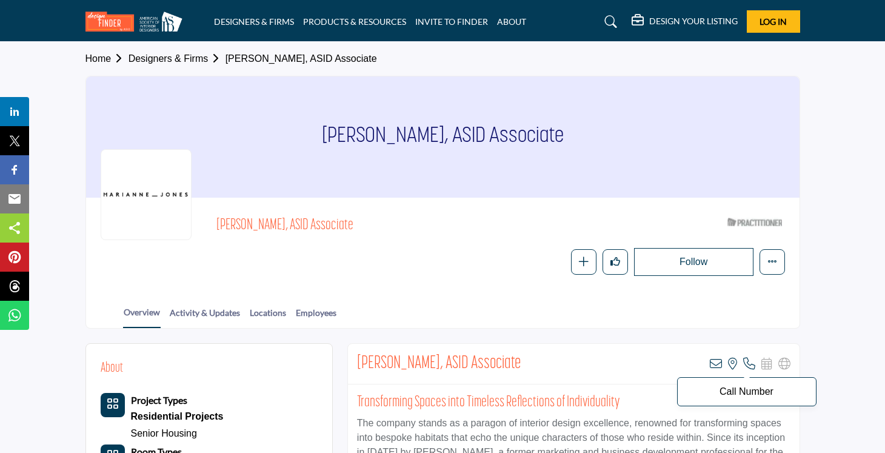
click at [750, 362] on icon at bounding box center [749, 364] width 12 height 12
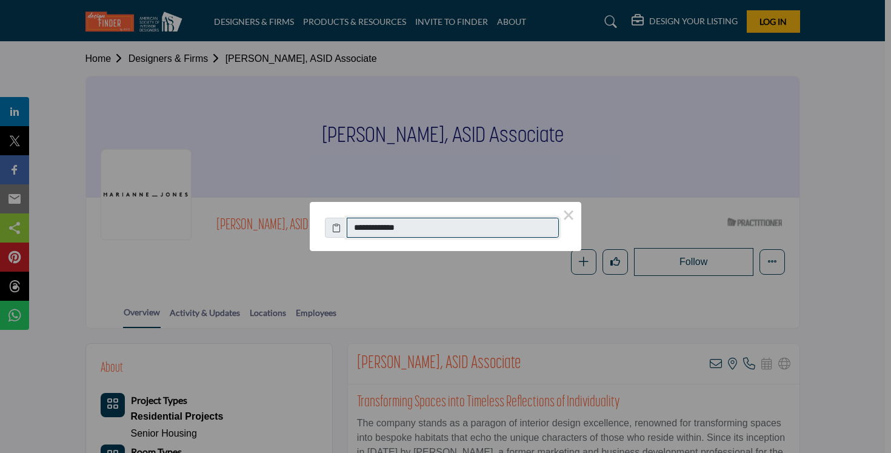
click at [426, 227] on input "**********" at bounding box center [453, 228] width 212 height 21
click at [569, 215] on button "×" at bounding box center [568, 214] width 25 height 25
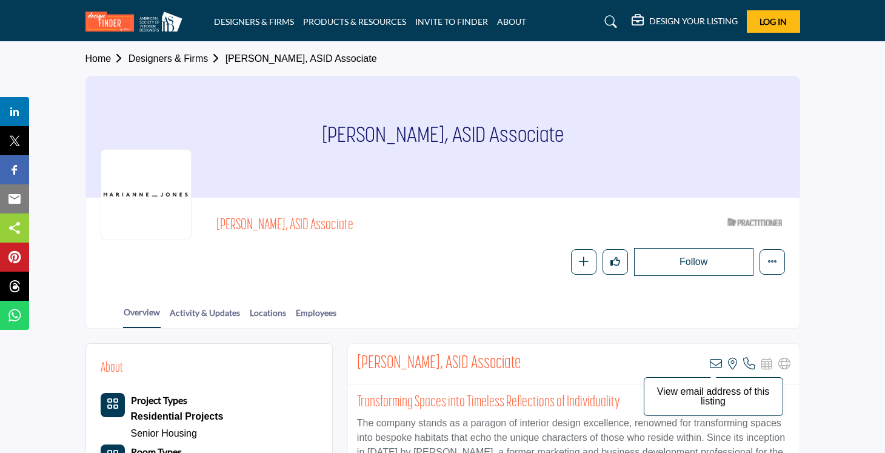
click at [717, 361] on icon at bounding box center [716, 364] width 12 height 12
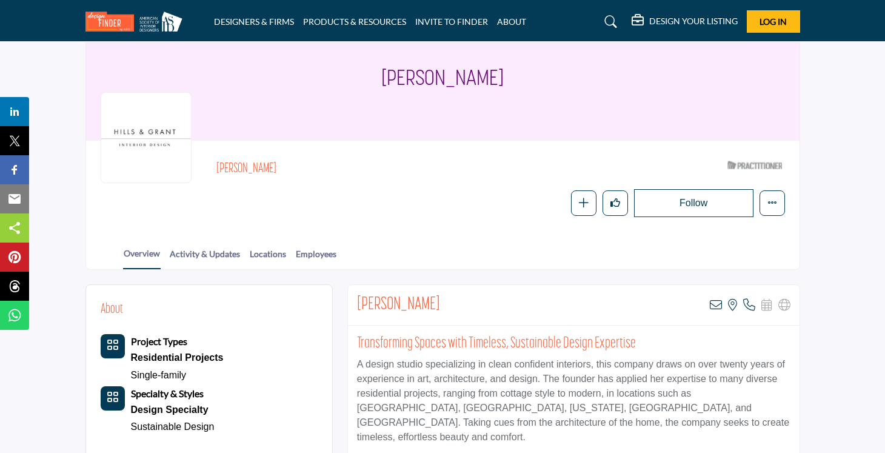
scroll to position [109, 0]
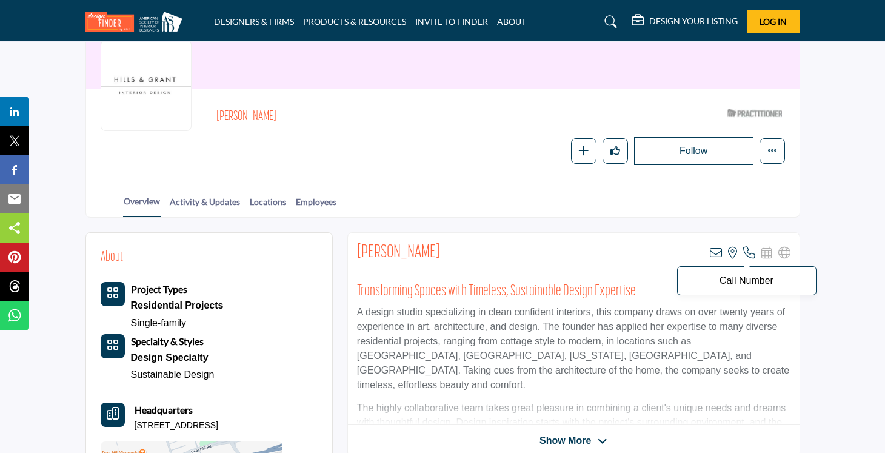
click at [747, 251] on icon at bounding box center [749, 253] width 12 height 12
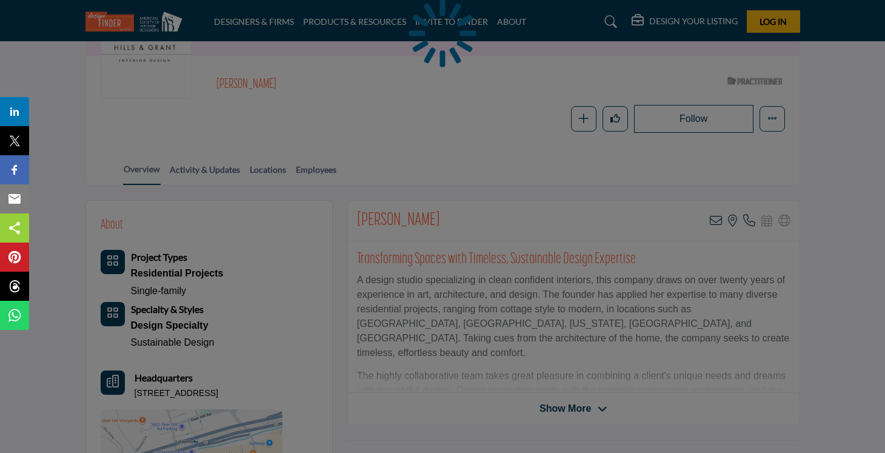
scroll to position [143, 0]
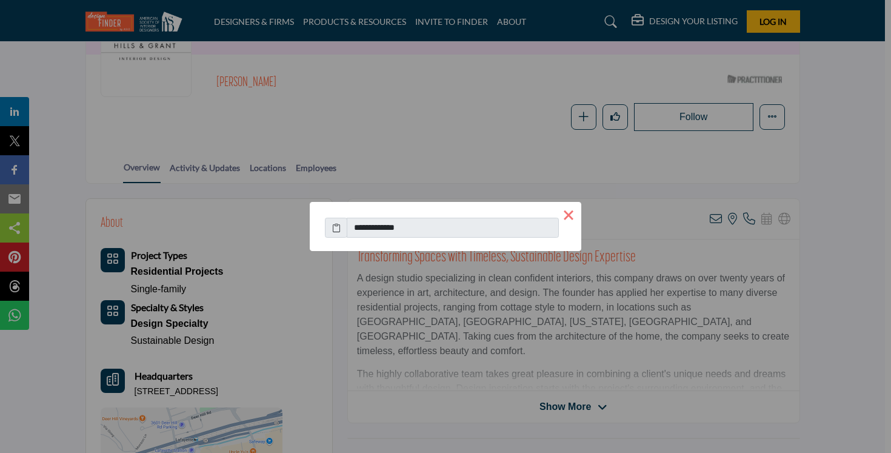
click at [574, 216] on button "×" at bounding box center [568, 214] width 25 height 25
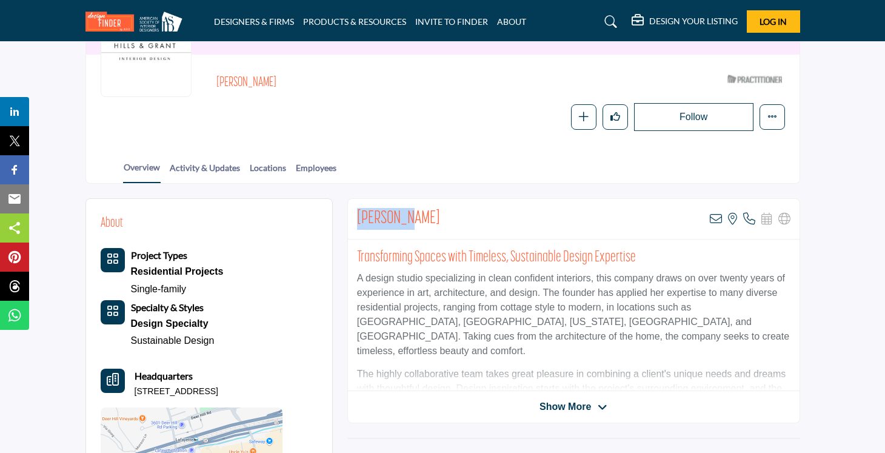
drag, startPoint x: 427, startPoint y: 217, endPoint x: 355, endPoint y: 224, distance: 73.1
click at [355, 224] on div "[PERSON_NAME] View email address of this listing View the location of this list…" at bounding box center [574, 219] width 452 height 41
copy h2 "[PERSON_NAME]"
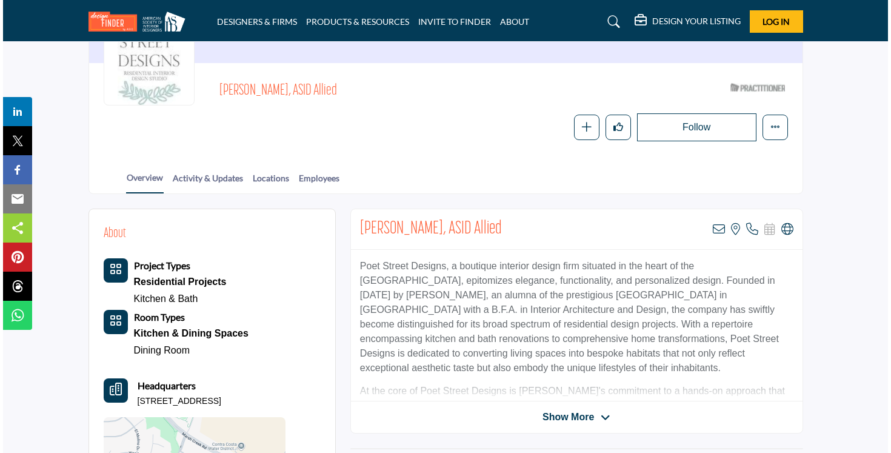
scroll to position [48, 0]
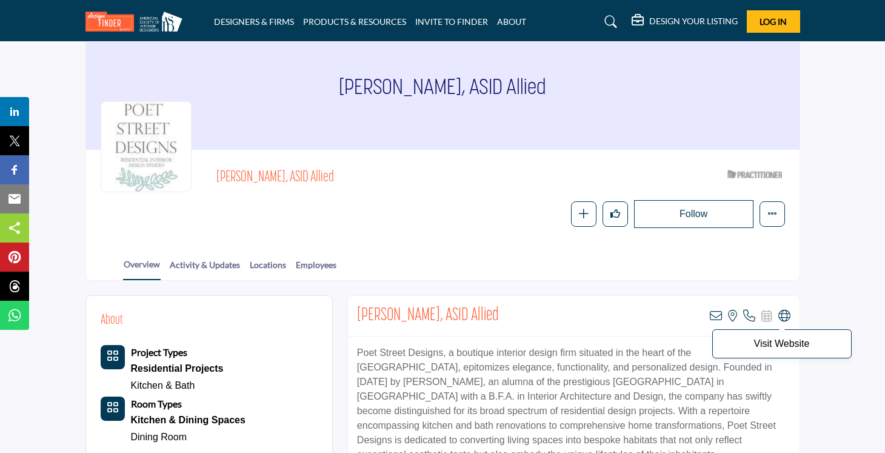
click at [786, 313] on icon at bounding box center [785, 316] width 12 height 12
click at [747, 315] on icon at bounding box center [749, 316] width 12 height 12
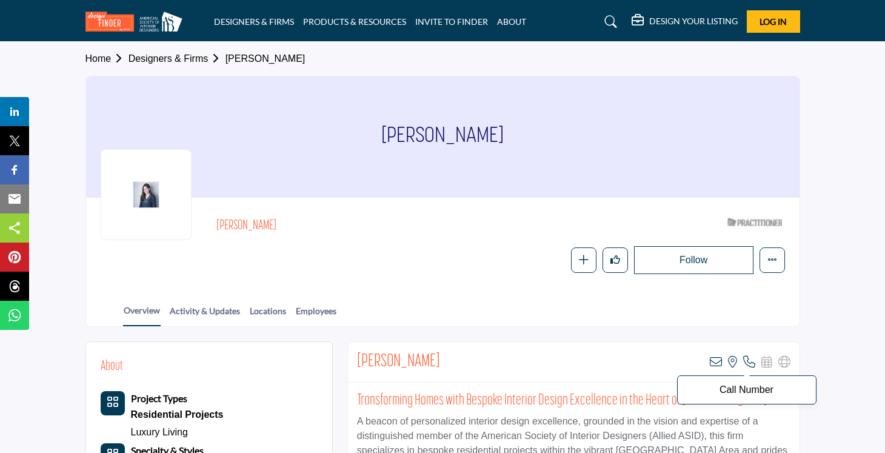
click at [749, 362] on icon at bounding box center [749, 362] width 12 height 12
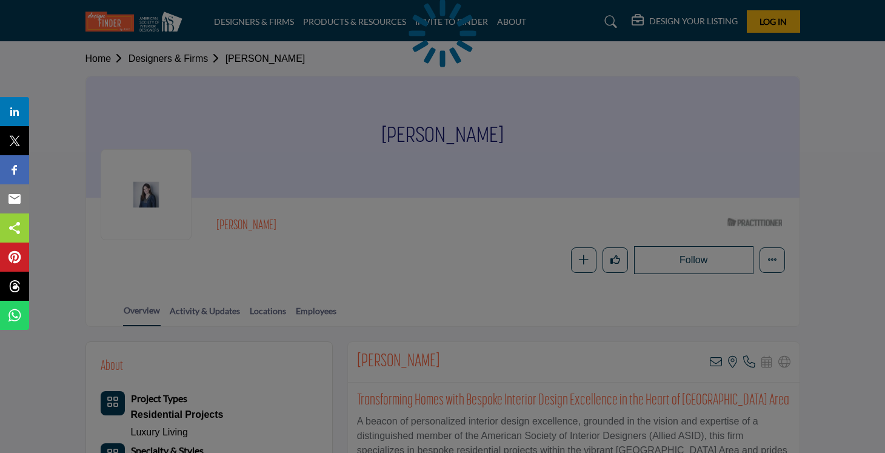
click at [692, 175] on div at bounding box center [442, 226] width 885 height 453
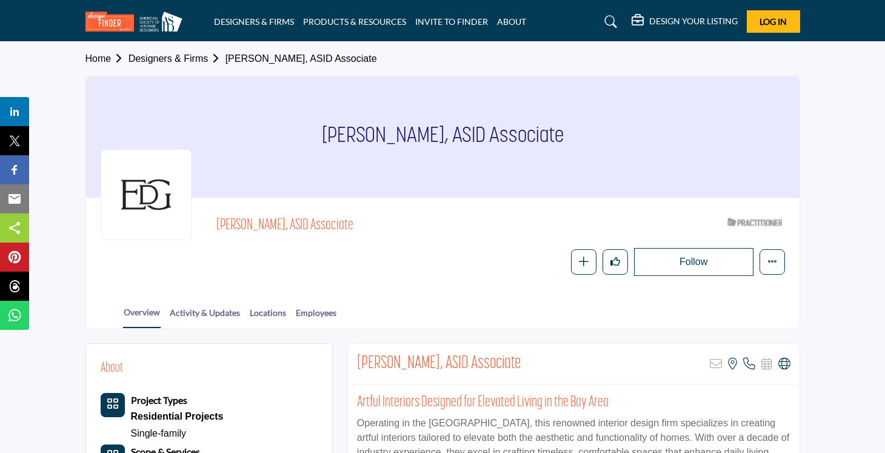
drag, startPoint x: 529, startPoint y: 364, endPoint x: 359, endPoint y: 358, distance: 169.9
click at [359, 358] on div "[PERSON_NAME], ASID Associate Sorry, but this listing is on a subscription plan…" at bounding box center [574, 364] width 452 height 41
copy h2 "[PERSON_NAME], ASID Associate"
click at [789, 358] on icon at bounding box center [785, 364] width 12 height 12
click at [746, 360] on icon at bounding box center [749, 364] width 12 height 12
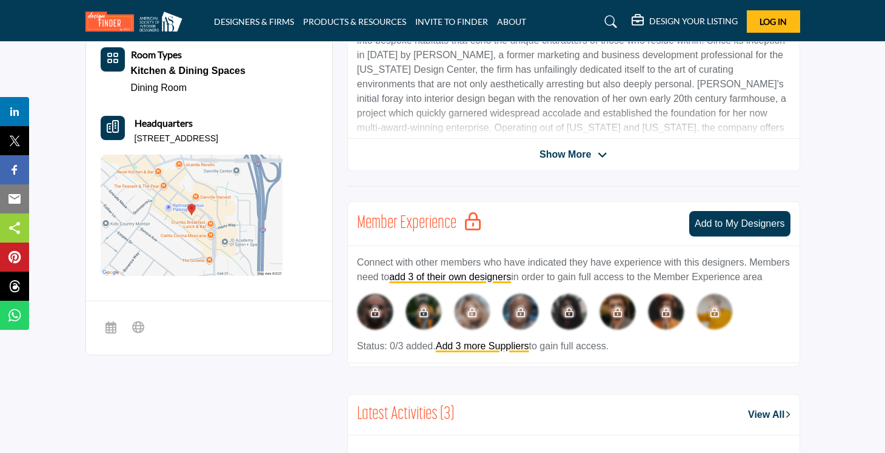
scroll to position [549, 0]
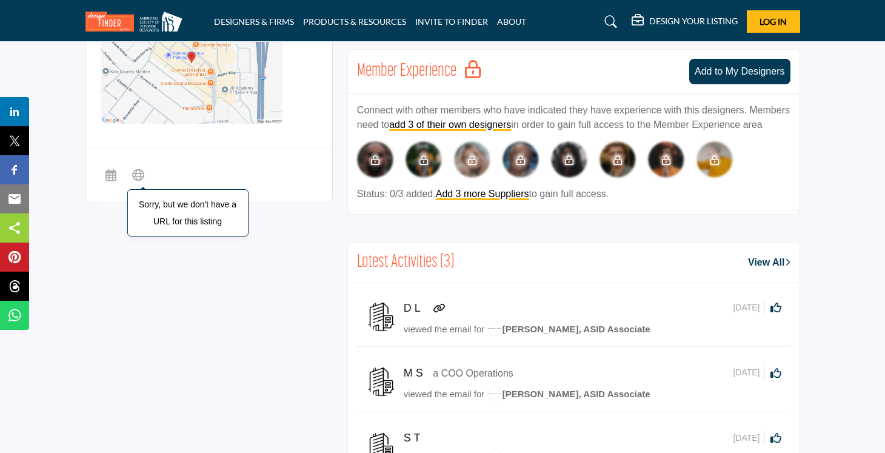
click at [136, 168] on icon at bounding box center [138, 174] width 12 height 15
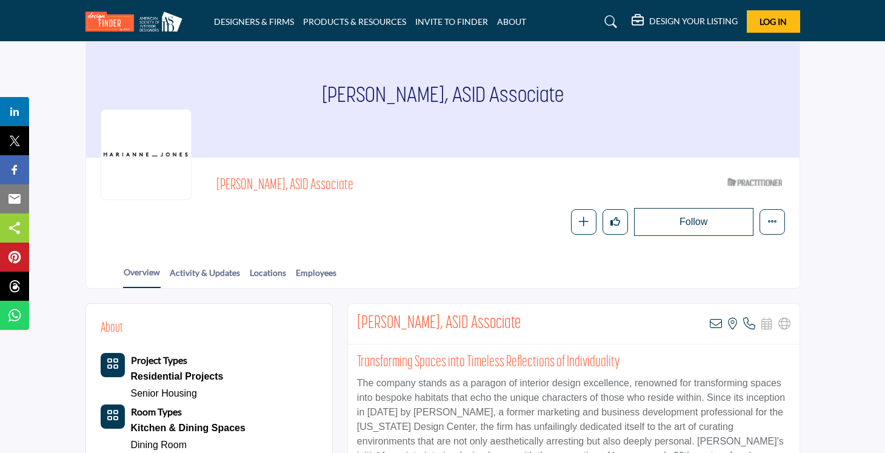
scroll to position [0, 0]
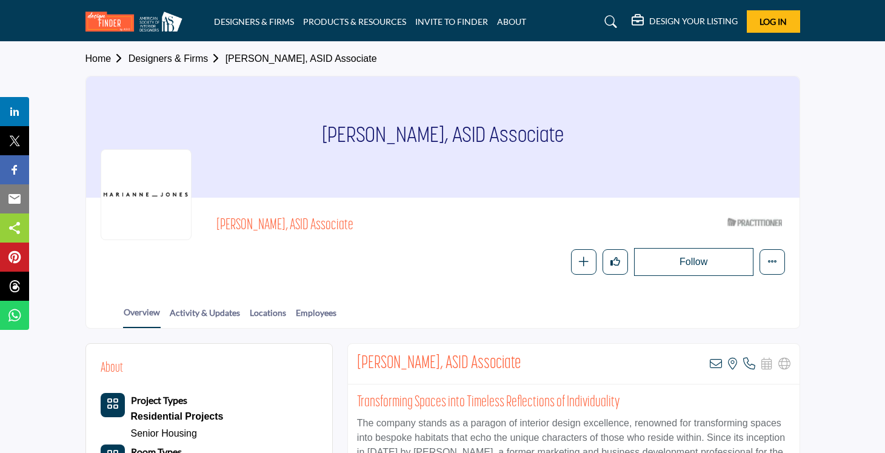
drag, startPoint x: 525, startPoint y: 364, endPoint x: 359, endPoint y: 369, distance: 165.6
click at [359, 369] on div "[PERSON_NAME], ASID Associate View email address of this listing View the locat…" at bounding box center [574, 364] width 452 height 41
copy h2 "[PERSON_NAME], ASID Associate"
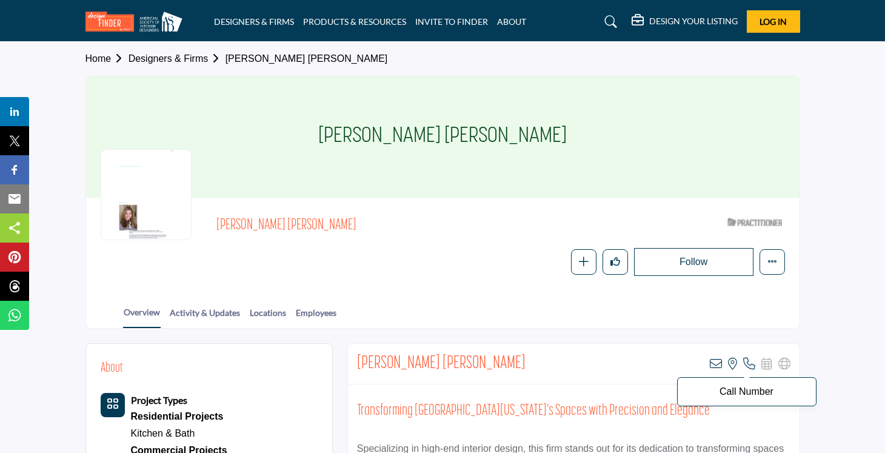
click at [749, 363] on icon at bounding box center [749, 364] width 12 height 12
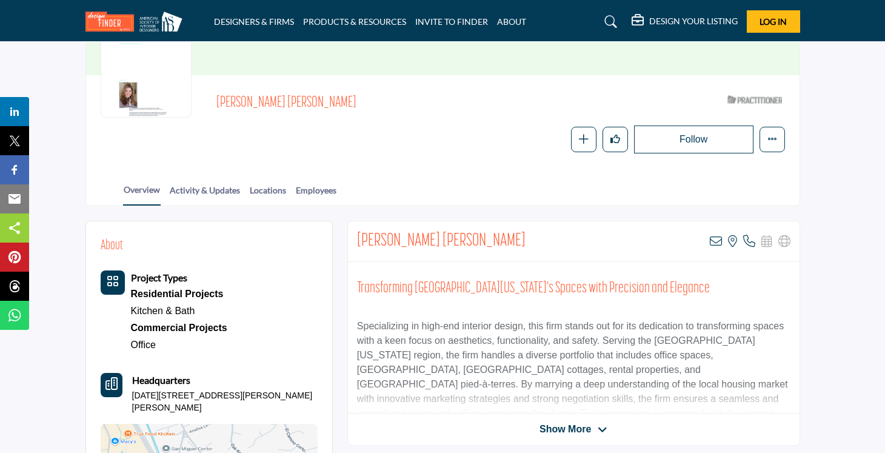
scroll to position [119, 0]
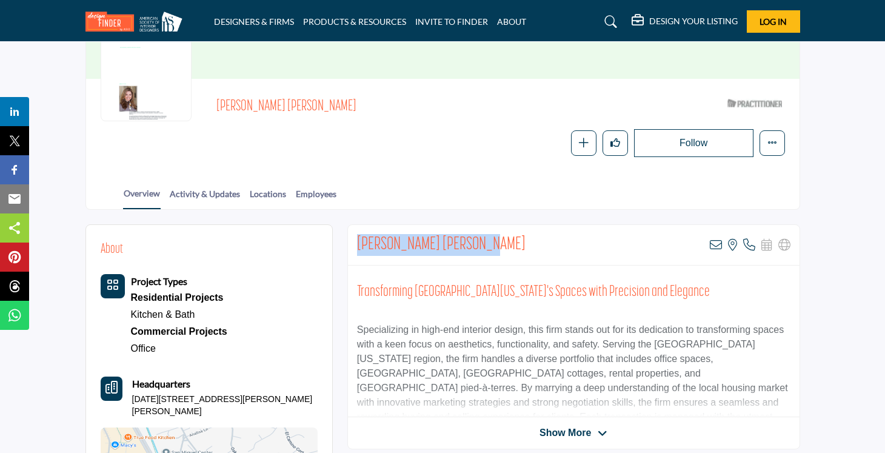
drag, startPoint x: 501, startPoint y: 247, endPoint x: 360, endPoint y: 237, distance: 141.7
click at [360, 237] on div "Kimberly Faubert Palffy View email address of this listing View the location of…" at bounding box center [574, 245] width 452 height 41
copy h2 "Kimberly Faubert Palffy"
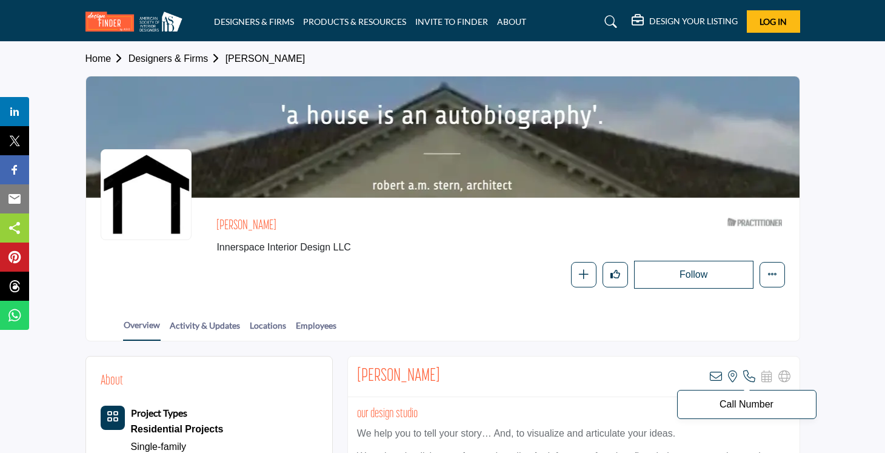
click at [746, 373] on icon at bounding box center [749, 376] width 12 height 12
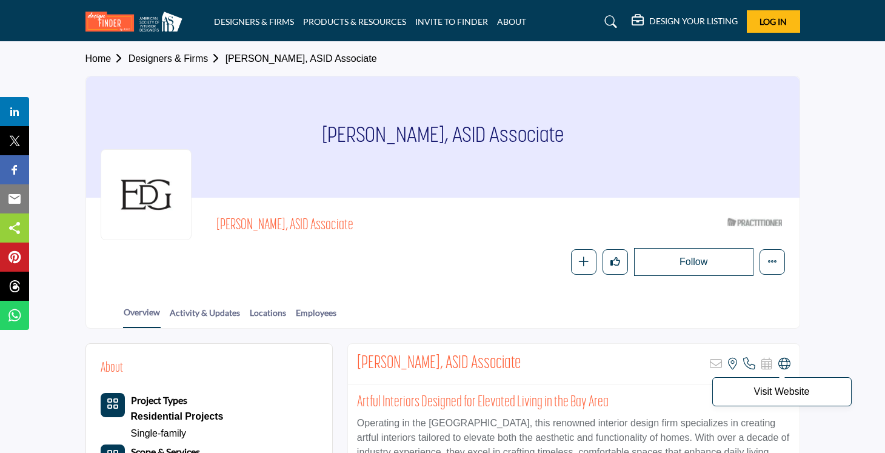
click at [779, 361] on icon at bounding box center [785, 364] width 12 height 12
click at [747, 360] on icon at bounding box center [749, 364] width 12 height 12
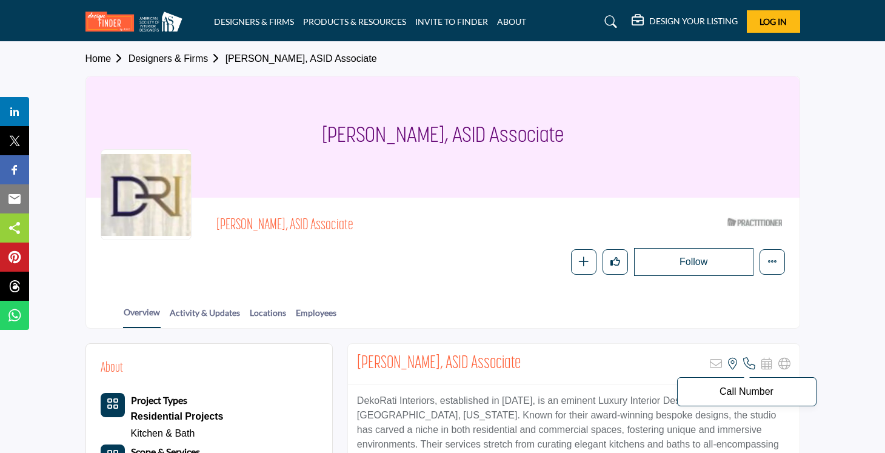
click at [748, 363] on icon at bounding box center [749, 364] width 12 height 12
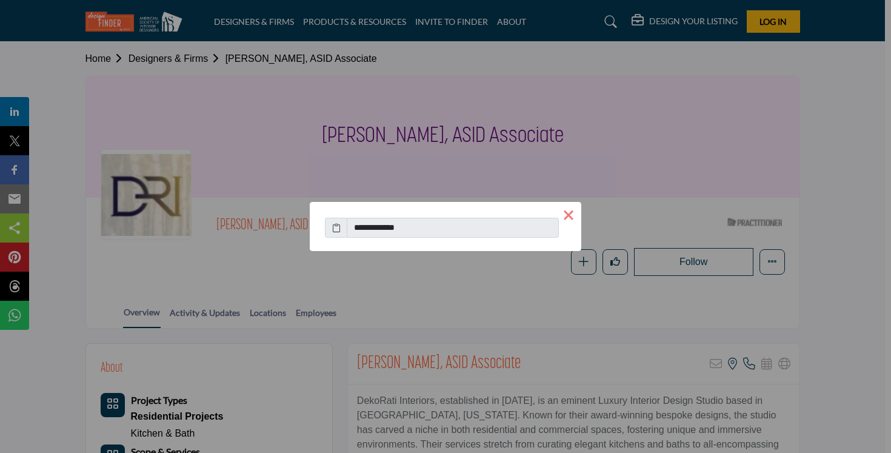
click at [569, 215] on button "×" at bounding box center [568, 214] width 25 height 25
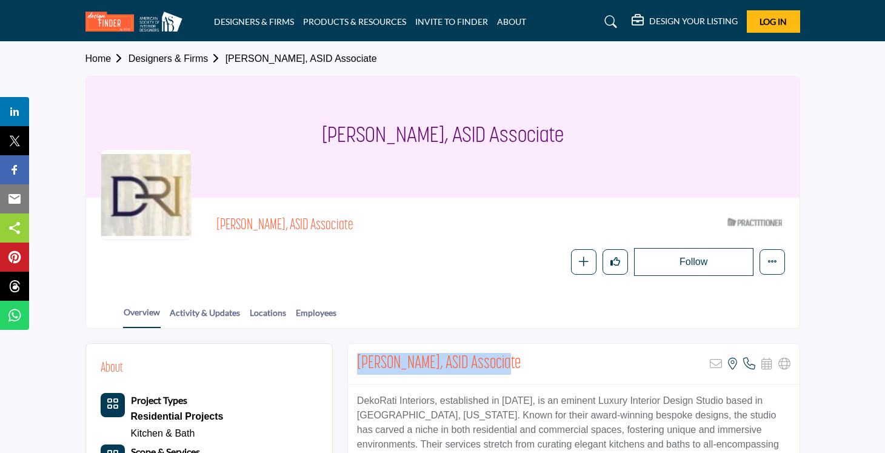
drag, startPoint x: 503, startPoint y: 364, endPoint x: 357, endPoint y: 366, distance: 145.5
click at [357, 366] on div "[PERSON_NAME], ASID Associate Sorry, but this listing is on a subscription plan…" at bounding box center [574, 364] width 452 height 41
copy h2 "Rati Mishra, ASID Associate"
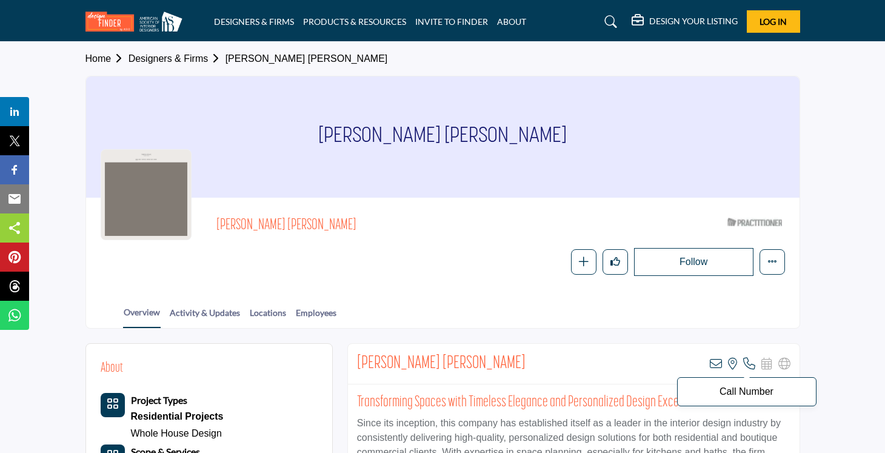
click at [748, 358] on icon at bounding box center [749, 364] width 12 height 12
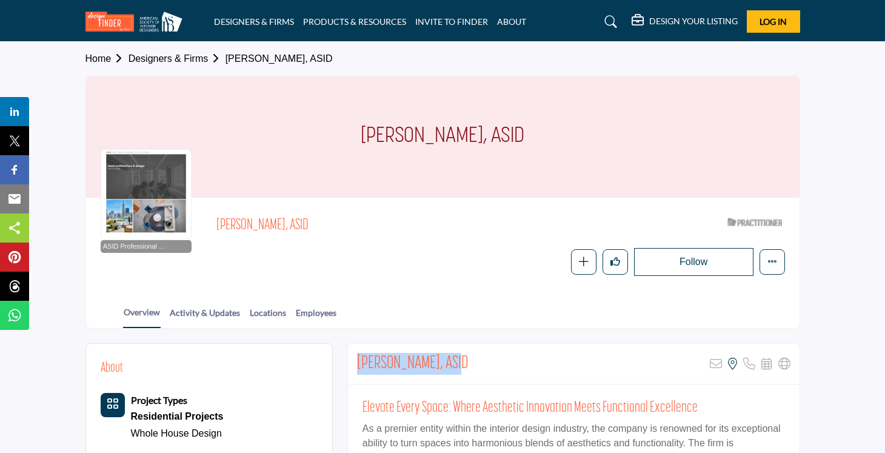
drag, startPoint x: 462, startPoint y: 360, endPoint x: 357, endPoint y: 360, distance: 105.5
click at [357, 360] on div "Sashi Murthy, ASID Sorry, but this listing is on a subscription plan which does…" at bounding box center [574, 364] width 452 height 41
copy h2 "Sashi Murthy, ASID"
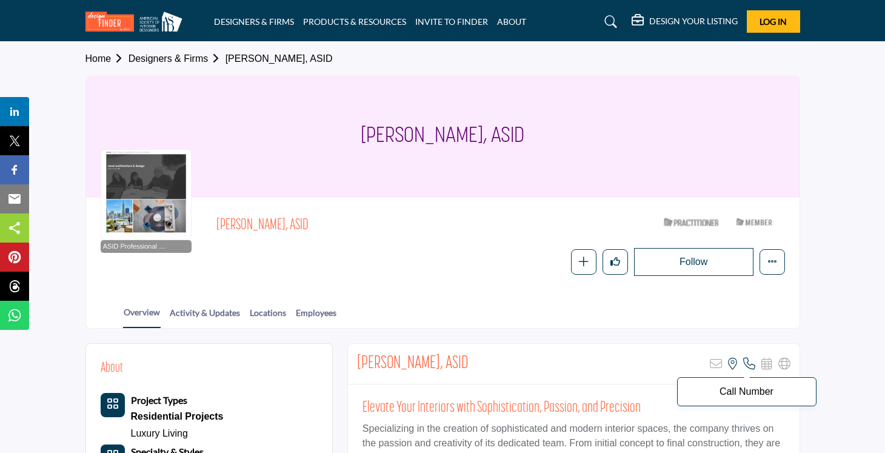
click at [750, 364] on icon at bounding box center [749, 364] width 12 height 12
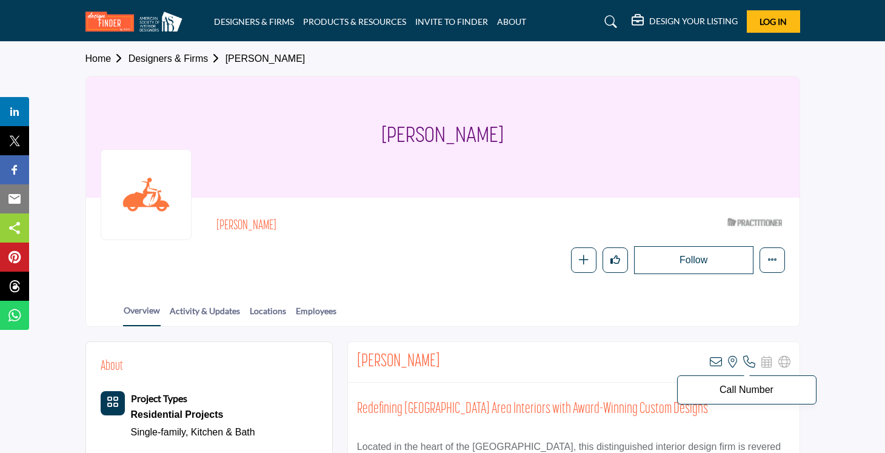
click at [746, 358] on icon at bounding box center [749, 362] width 12 height 12
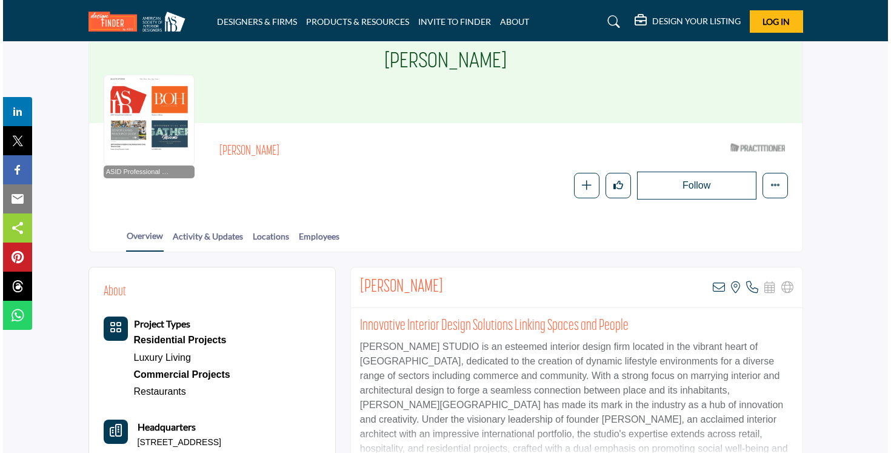
scroll to position [109, 0]
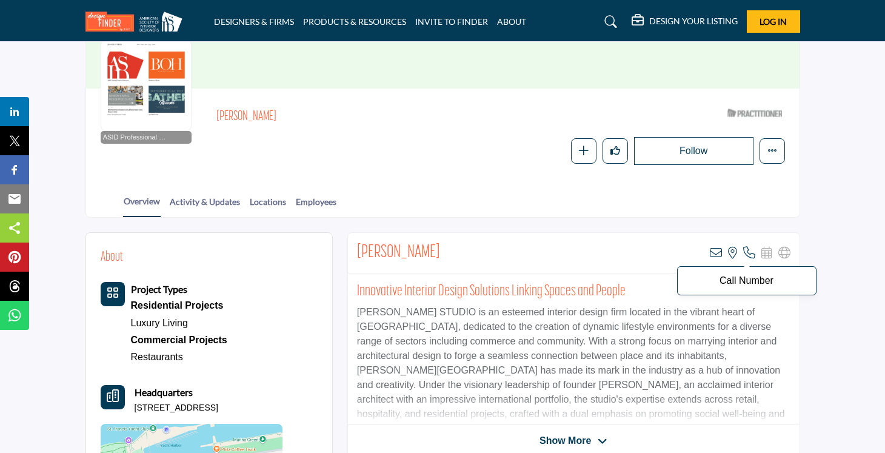
click at [748, 248] on icon at bounding box center [749, 253] width 12 height 12
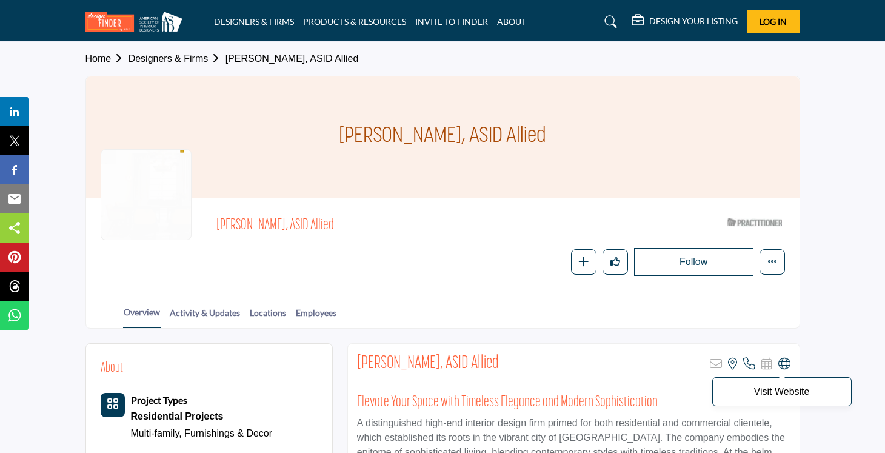
click at [786, 361] on icon at bounding box center [785, 364] width 12 height 12
click at [748, 359] on icon at bounding box center [749, 364] width 12 height 12
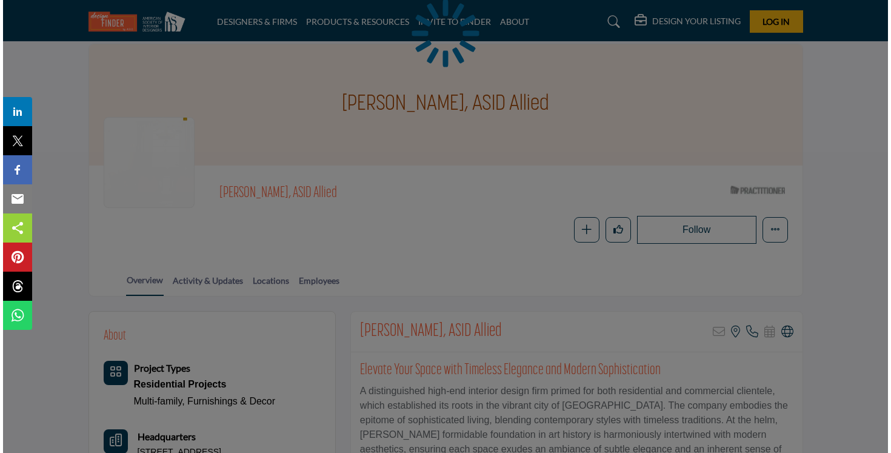
scroll to position [33, 0]
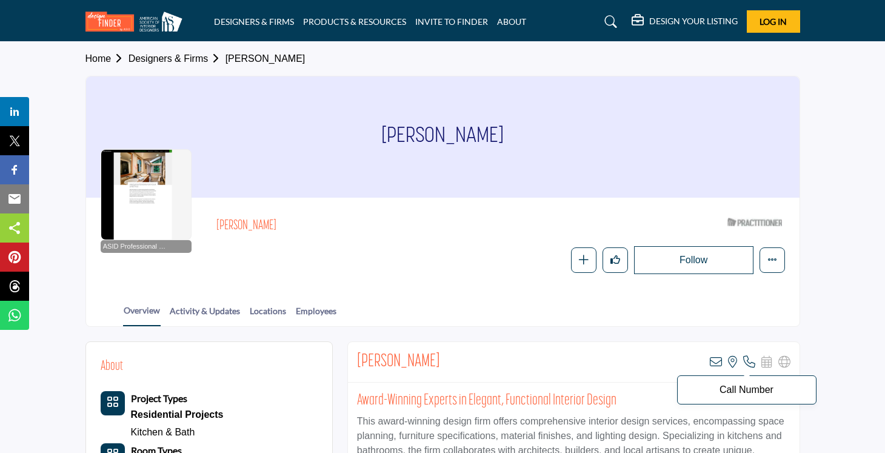
click at [748, 361] on icon at bounding box center [749, 362] width 12 height 12
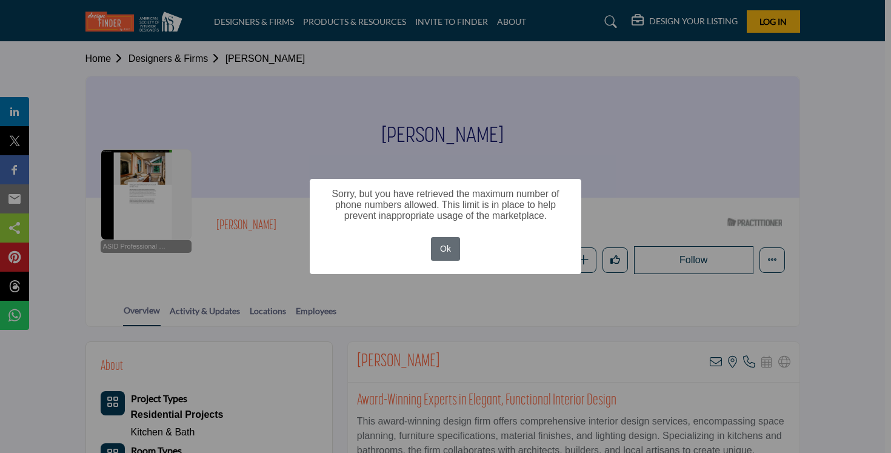
click at [447, 251] on button "Ok" at bounding box center [446, 249] width 30 height 24
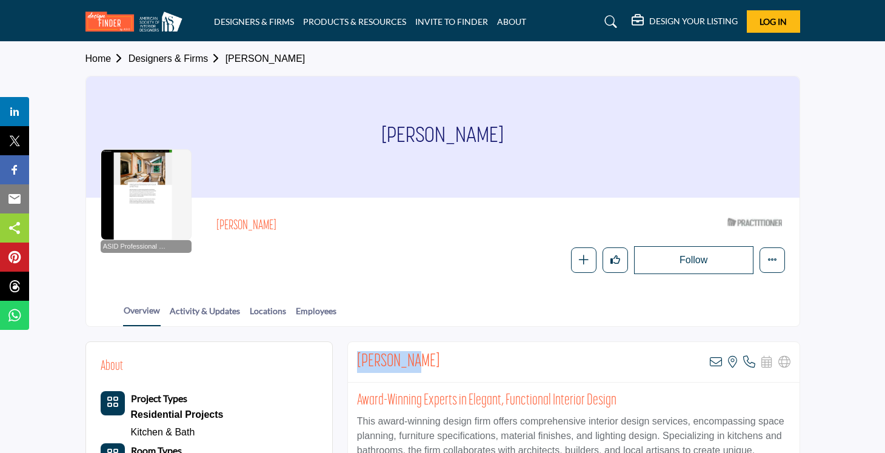
drag, startPoint x: 407, startPoint y: 363, endPoint x: 357, endPoint y: 361, distance: 49.8
click at [357, 361] on div "Lilley Yee View email address of this listing View the location of this listing" at bounding box center [574, 362] width 452 height 41
copy h2 "Lilley Yee"
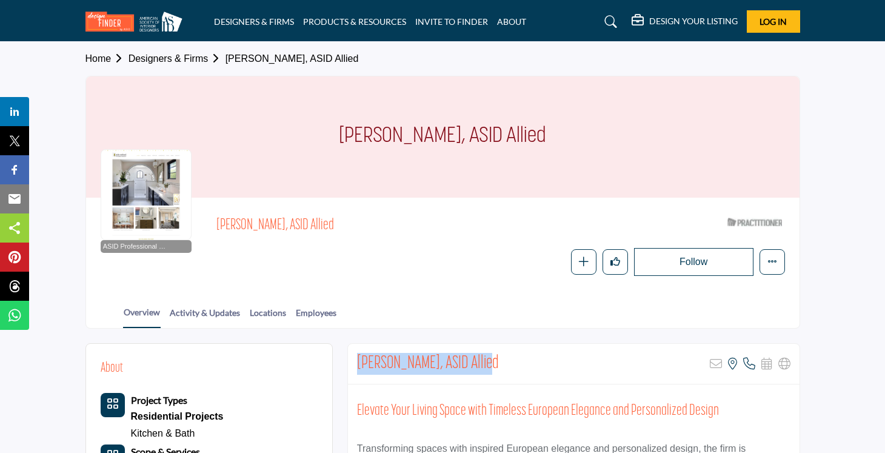
drag, startPoint x: 479, startPoint y: 364, endPoint x: 355, endPoint y: 364, distance: 123.7
click at [355, 364] on div "Julie Mifsud, ASID Allied Sorry, but this listing is on a subscription plan whi…" at bounding box center [574, 364] width 452 height 41
copy h2 "Julie Mifsud, ASID Allied"
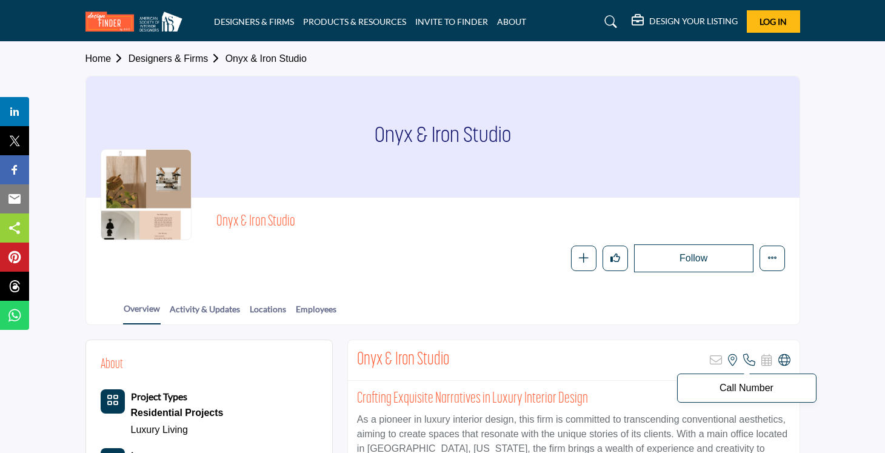
click at [748, 361] on icon at bounding box center [749, 360] width 12 height 12
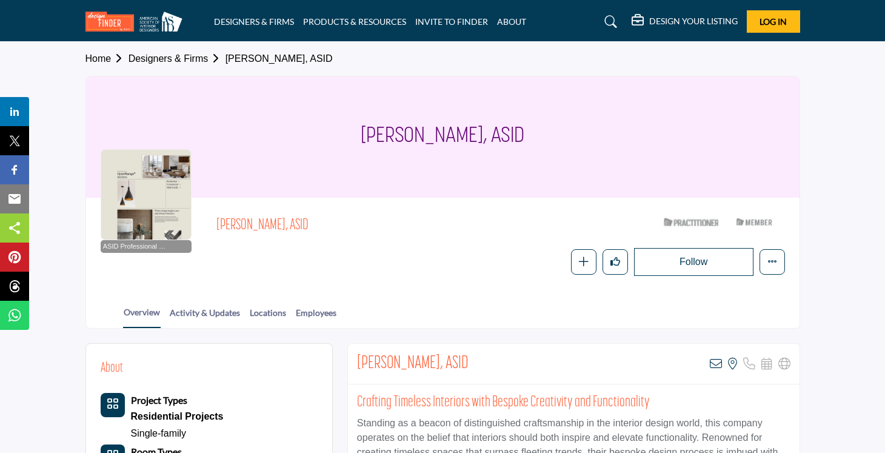
drag, startPoint x: 461, startPoint y: 364, endPoint x: 347, endPoint y: 369, distance: 113.5
click at [347, 369] on div "[PERSON_NAME], ASID View email address of this listing View the location of thi…" at bounding box center [573, 455] width 453 height 225
copy h2 "Belle Kurudzija, ASID"
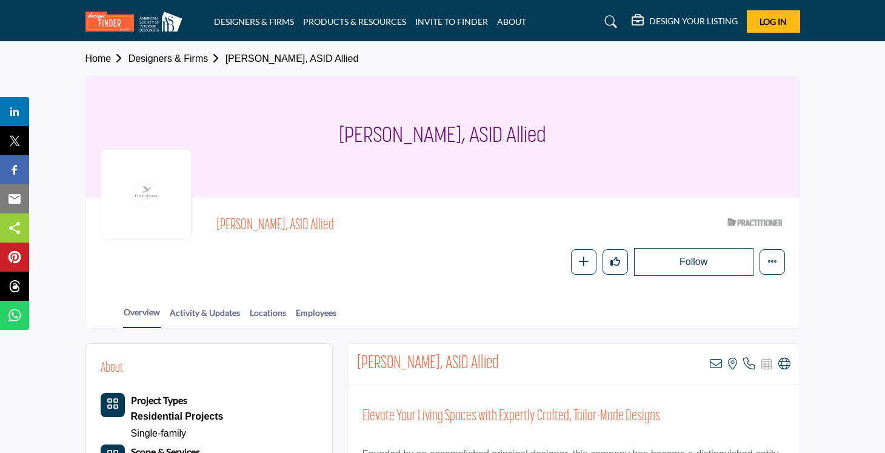
drag, startPoint x: 505, startPoint y: 352, endPoint x: 357, endPoint y: 356, distance: 148.6
click at [357, 356] on div "Sherman Unkefer, ASID Allied View email address of this listing View the locati…" at bounding box center [574, 364] width 452 height 41
copy h2 "Sherman Unkefer, ASID Allied"
click at [782, 364] on icon at bounding box center [785, 364] width 12 height 12
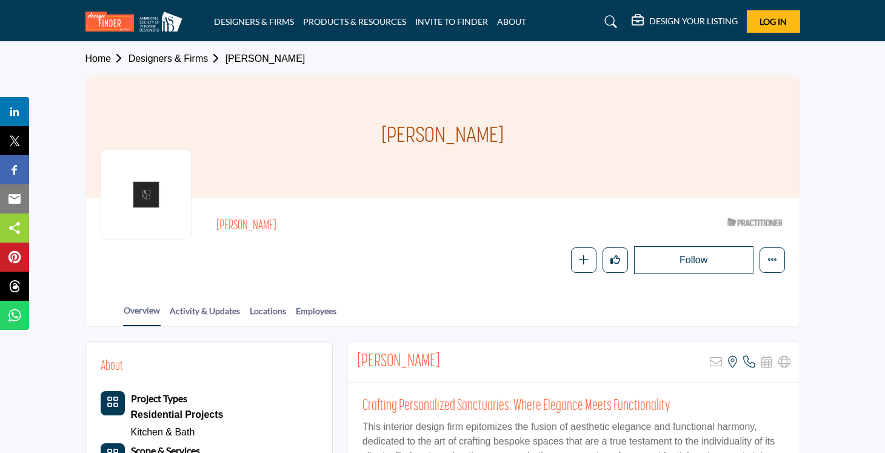
drag, startPoint x: 450, startPoint y: 366, endPoint x: 360, endPoint y: 367, distance: 89.8
click at [360, 367] on div "Jennifer Chipman Sorry, but this listing is on a subscription plan which does n…" at bounding box center [574, 362] width 452 height 41
copy h2 "ennifer Chipman"
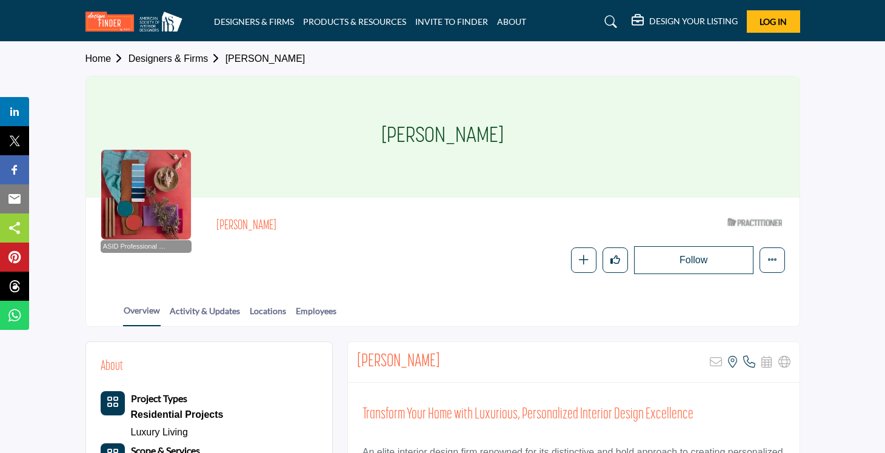
drag, startPoint x: 432, startPoint y: 366, endPoint x: 359, endPoint y: 367, distance: 72.8
click at [359, 367] on div "[PERSON_NAME] Sorry, but this listing is on a subscription plan which does not …" at bounding box center [574, 362] width 452 height 41
copy h2 "[PERSON_NAME]"
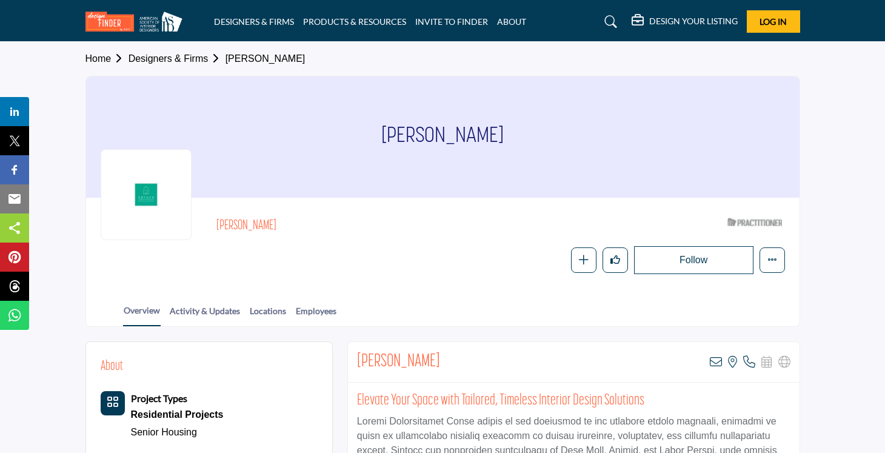
drag, startPoint x: 520, startPoint y: 147, endPoint x: 384, endPoint y: 135, distance: 135.7
click at [384, 135] on div "[PERSON_NAME]" at bounding box center [443, 136] width 714 height 121
click at [384, 135] on h1 "[PERSON_NAME]" at bounding box center [442, 136] width 122 height 121
drag, startPoint x: 375, startPoint y: 136, endPoint x: 508, endPoint y: 141, distance: 132.9
click at [508, 141] on div "[PERSON_NAME]" at bounding box center [443, 136] width 714 height 121
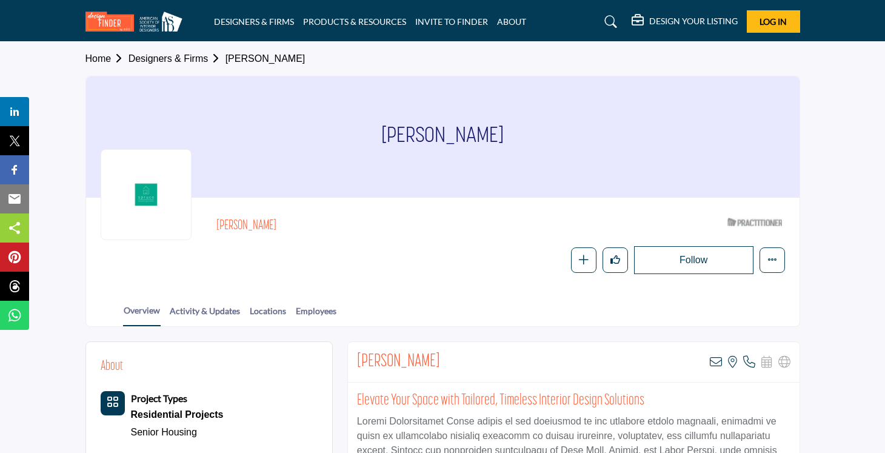
copy h1 "[PERSON_NAME]"
